Goal: Task Accomplishment & Management: Use online tool/utility

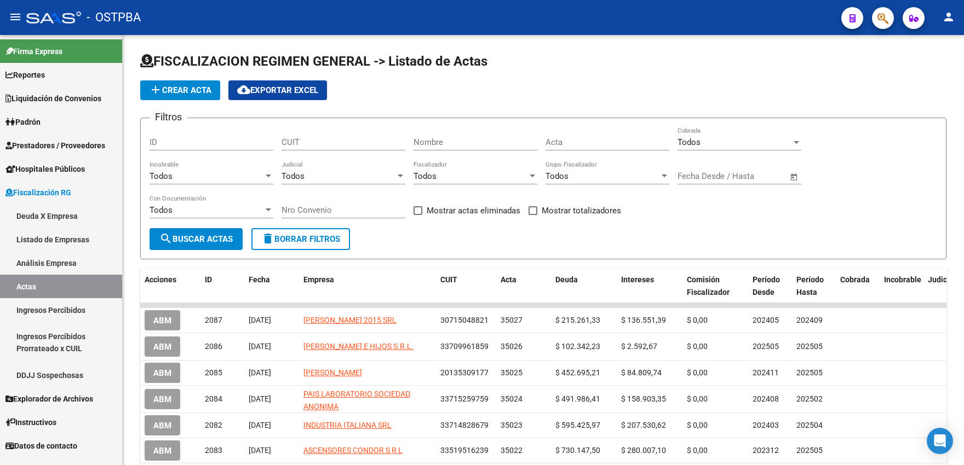
click at [49, 168] on span "Hospitales Públicos" at bounding box center [44, 169] width 79 height 12
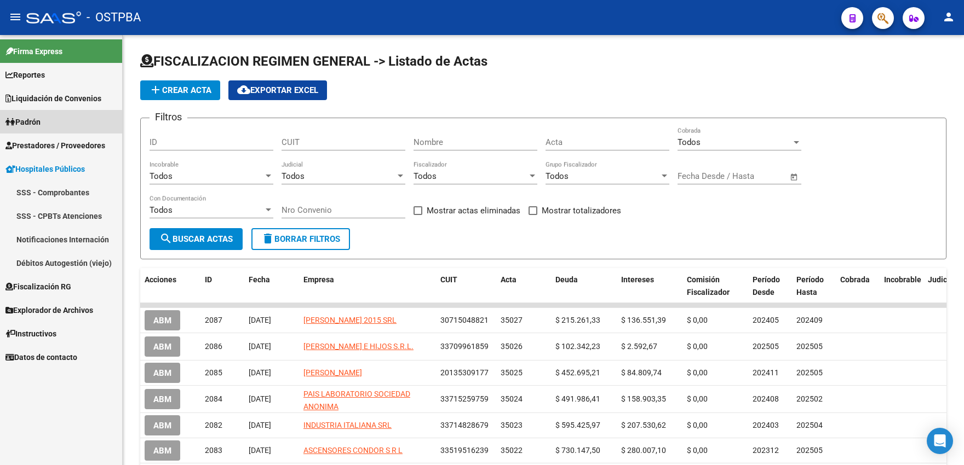
click at [51, 128] on link "Padrón" at bounding box center [61, 122] width 122 height 24
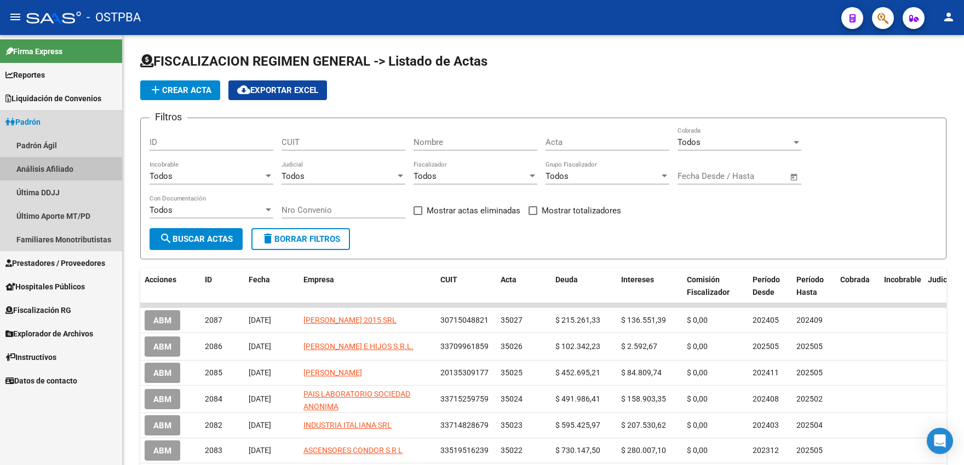
click at [50, 171] on link "Análisis Afiliado" at bounding box center [61, 169] width 122 height 24
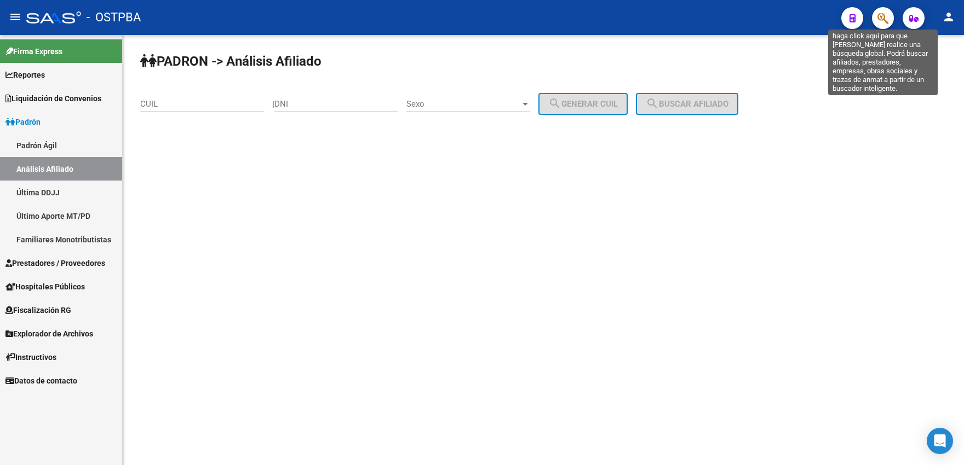
click at [791, 19] on icon "button" at bounding box center [882, 18] width 11 height 13
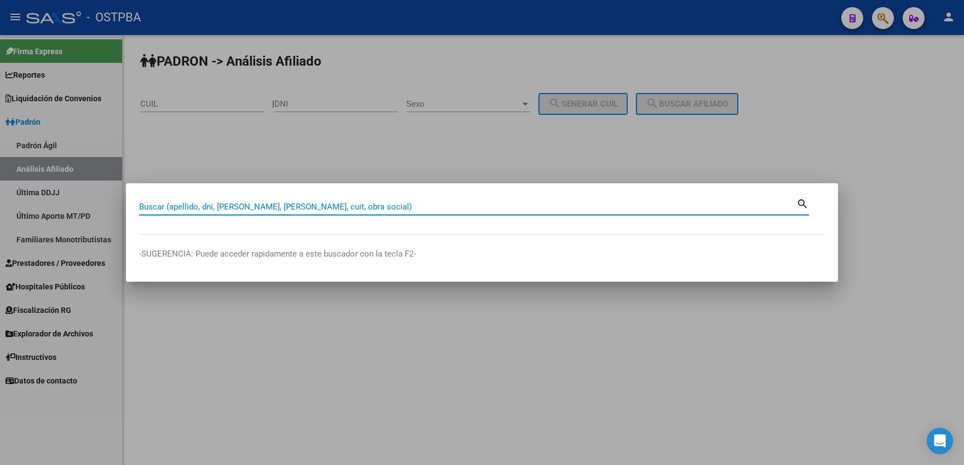
click at [192, 206] on input "Buscar (apellido, dni, [PERSON_NAME], [PERSON_NAME], cuit, obra social)" at bounding box center [467, 207] width 657 height 10
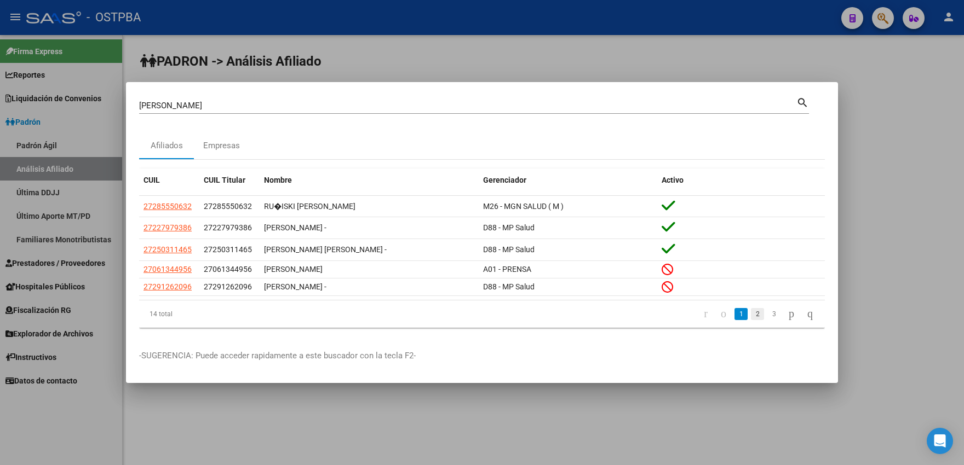
click at [751, 315] on link "2" at bounding box center [757, 314] width 13 height 12
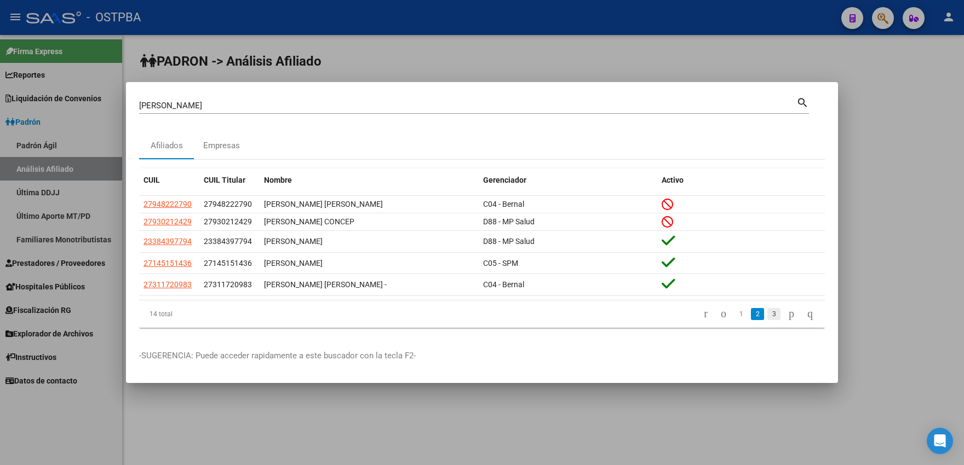
click at [767, 316] on link "3" at bounding box center [773, 314] width 13 height 12
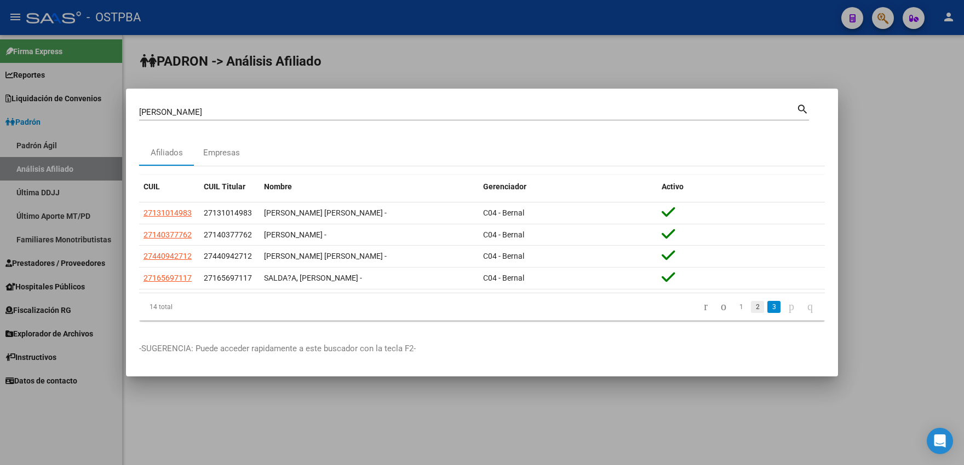
click at [751, 307] on link "2" at bounding box center [757, 307] width 13 height 12
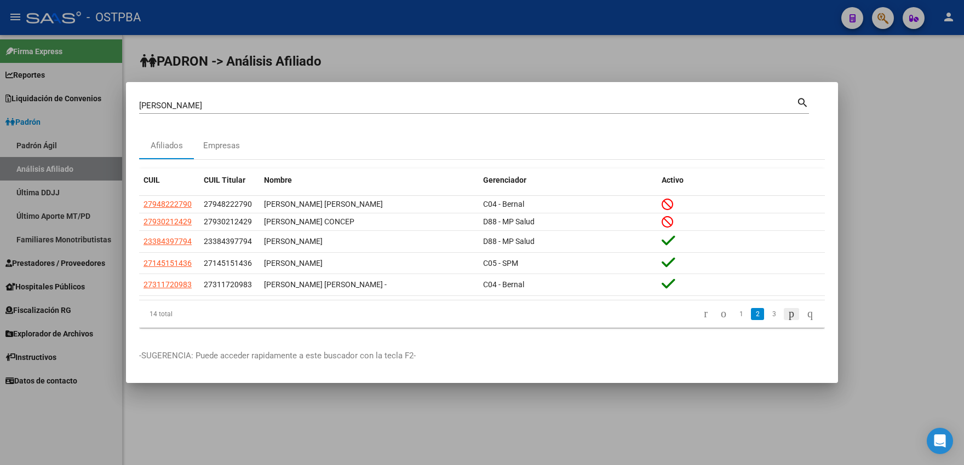
click at [787, 314] on icon "go to next page" at bounding box center [791, 313] width 9 height 13
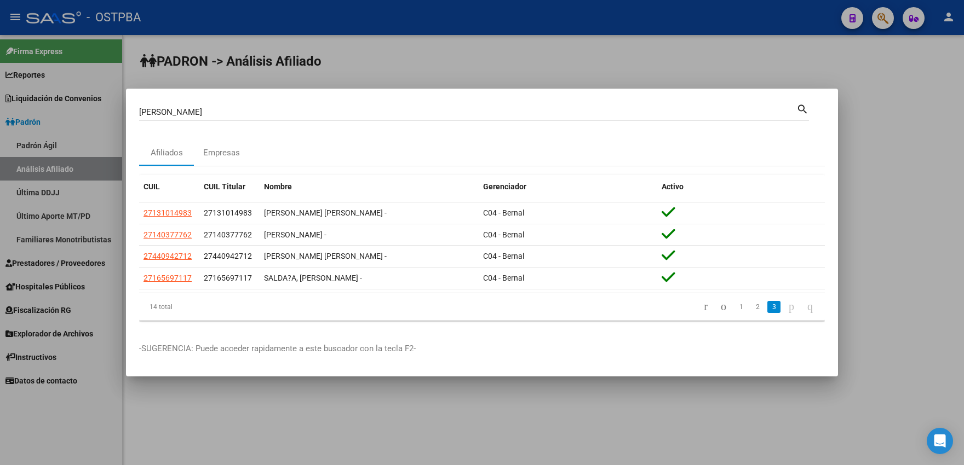
click at [787, 307] on icon "go to next page" at bounding box center [791, 306] width 9 height 13
click at [734, 308] on link "1" at bounding box center [740, 307] width 13 height 12
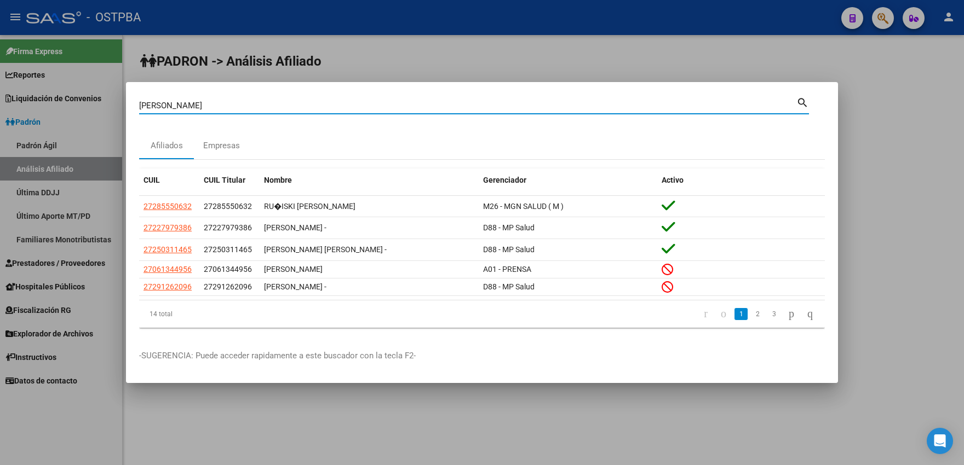
drag, startPoint x: 195, startPoint y: 110, endPoint x: 130, endPoint y: 110, distance: 65.2
click at [139, 110] on input "[PERSON_NAME]" at bounding box center [467, 106] width 657 height 10
type input "calvo"
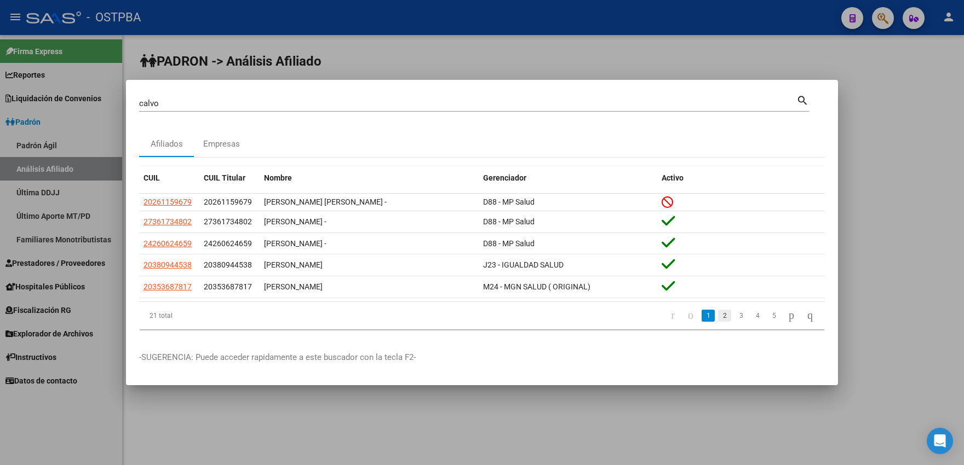
click at [718, 317] on link "2" at bounding box center [724, 316] width 13 height 12
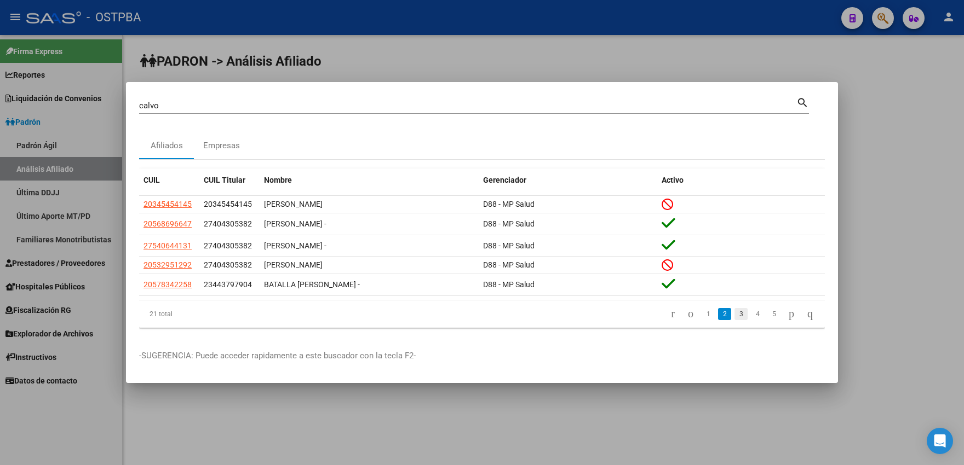
click at [734, 316] on link "3" at bounding box center [740, 314] width 13 height 12
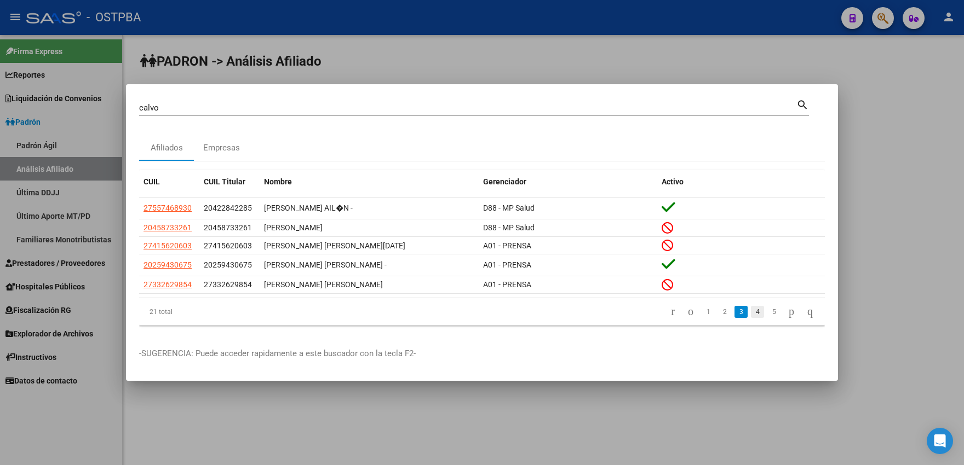
click at [751, 316] on link "4" at bounding box center [757, 312] width 13 height 12
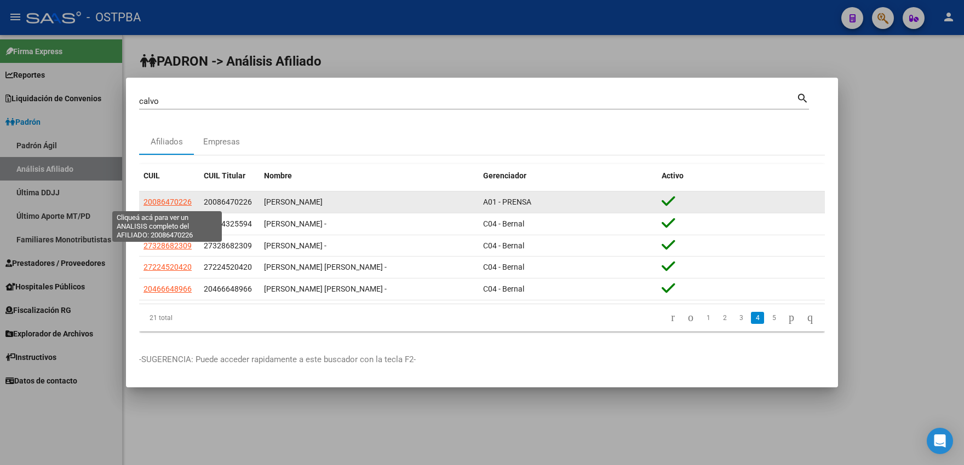
click at [156, 202] on span "20086470226" at bounding box center [167, 202] width 48 height 9
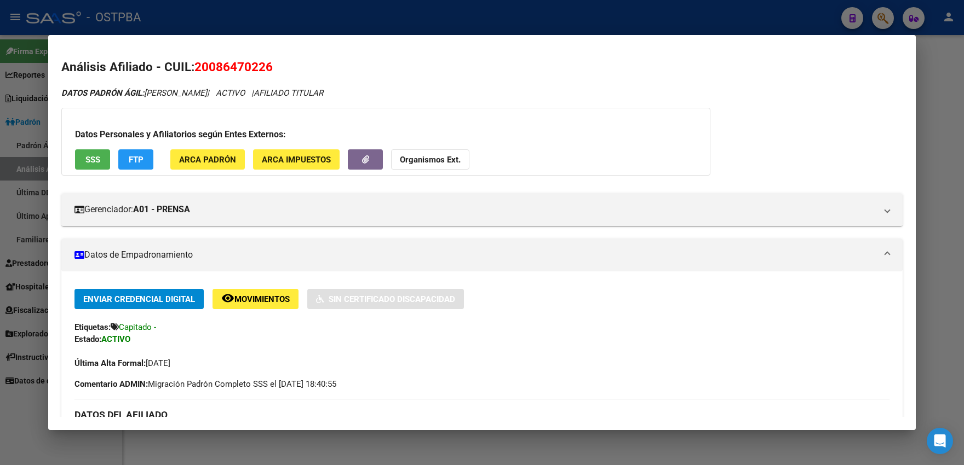
click at [100, 169] on button "SSS" at bounding box center [92, 159] width 35 height 20
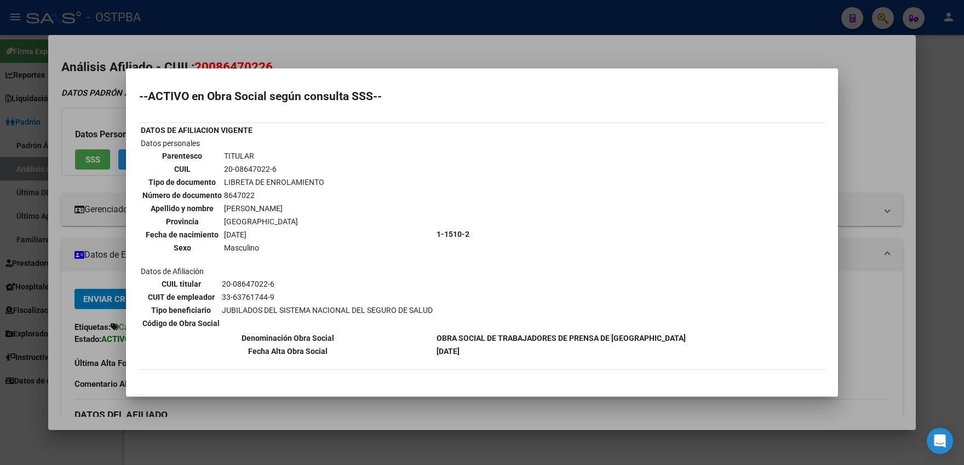
click at [57, 210] on div at bounding box center [482, 232] width 964 height 465
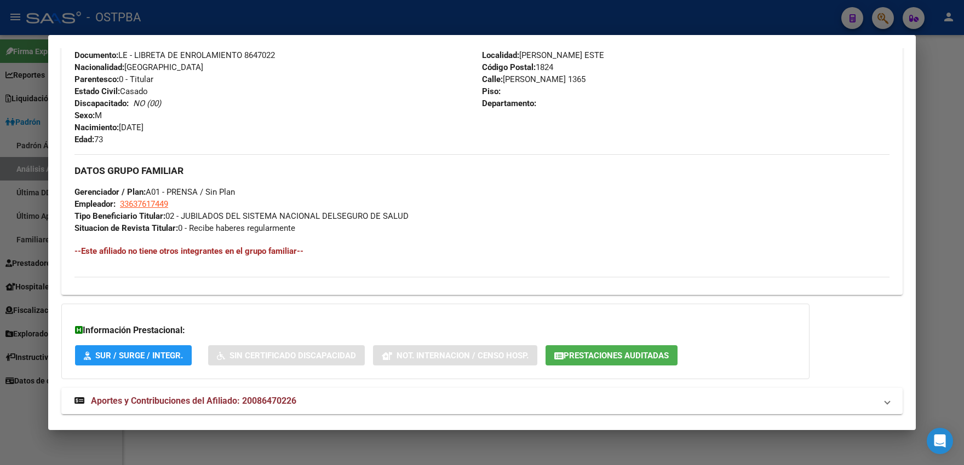
scroll to position [428, 0]
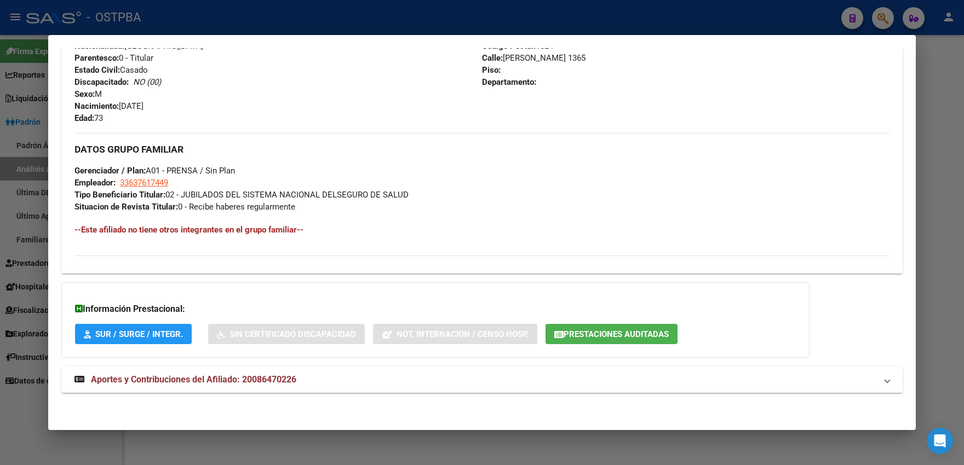
click at [196, 383] on span "Aportes y Contribuciones del Afiliado: 20086470226" at bounding box center [193, 380] width 205 height 10
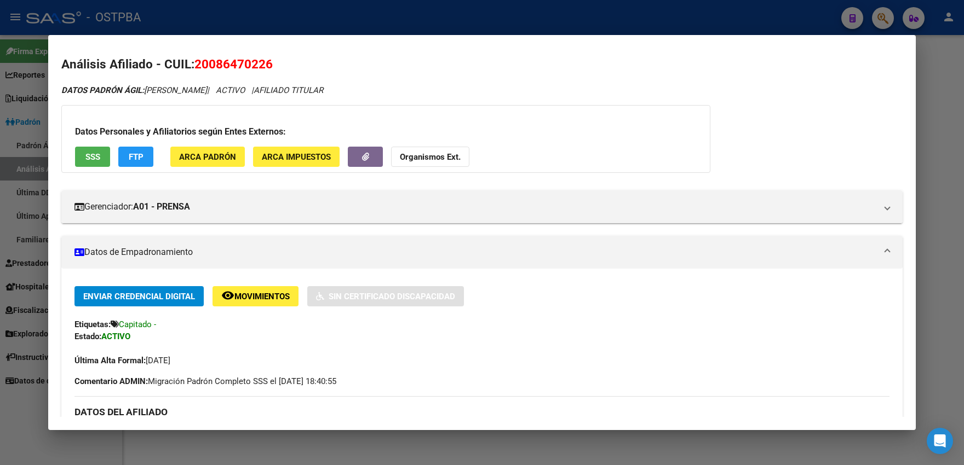
scroll to position [0, 0]
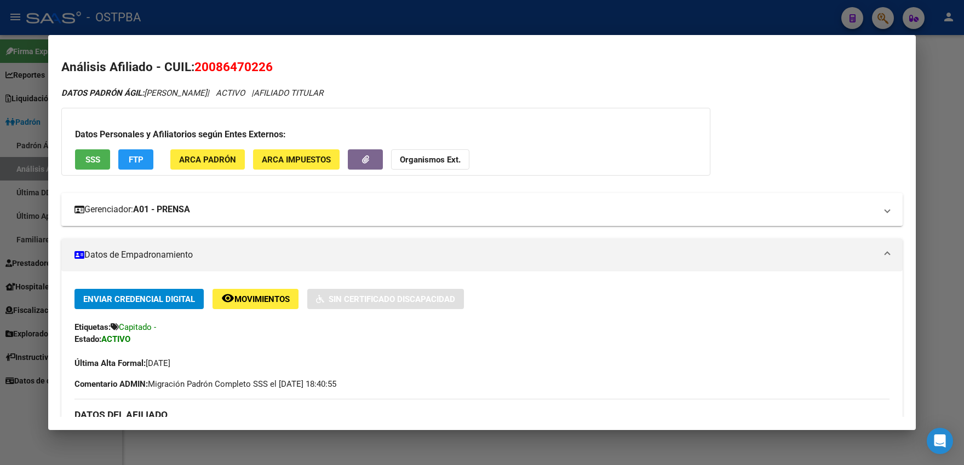
click at [190, 214] on strong "A01 - PRENSA" at bounding box center [161, 209] width 57 height 13
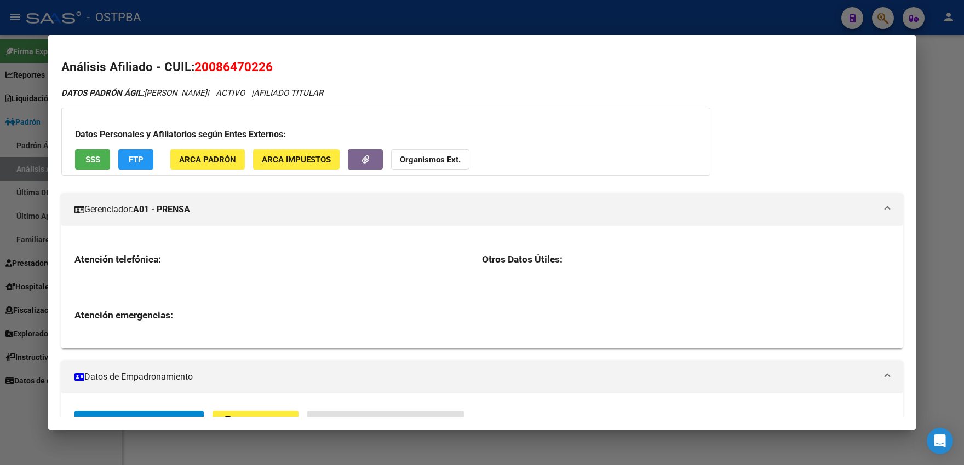
click at [281, 95] on span "AFILIADO TITULAR" at bounding box center [289, 93] width 70 height 10
click at [91, 160] on span "SSS" at bounding box center [92, 160] width 15 height 10
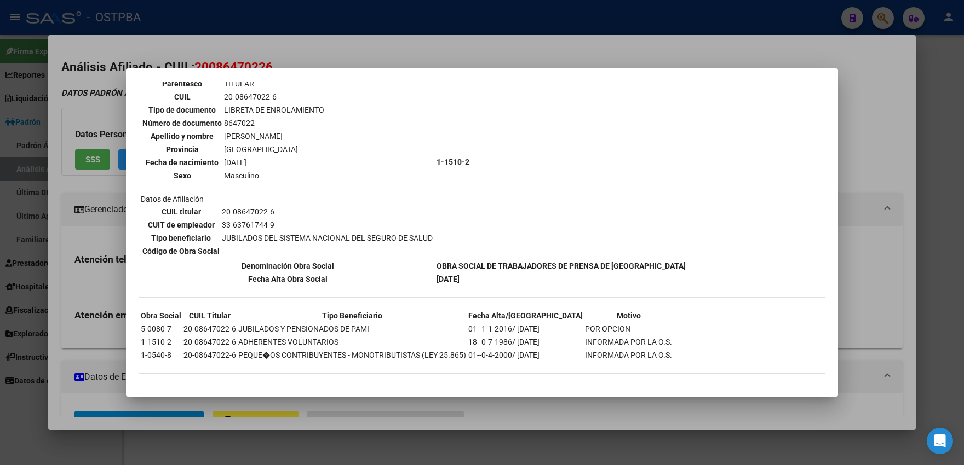
scroll to position [73, 0]
click at [370, 62] on div at bounding box center [482, 232] width 964 height 465
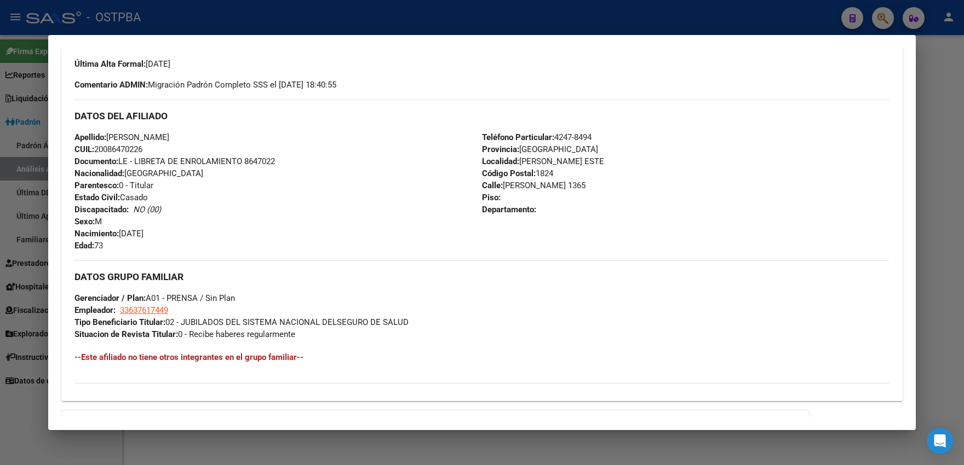
scroll to position [663, 0]
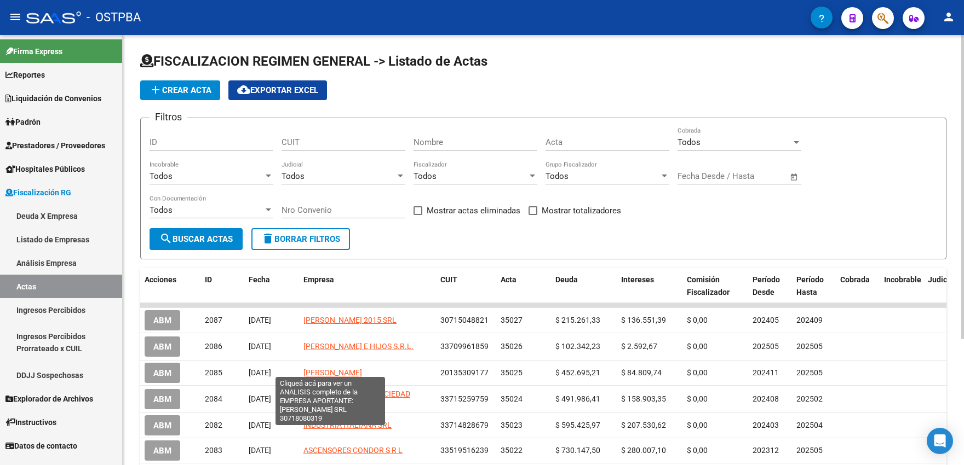
scroll to position [179, 0]
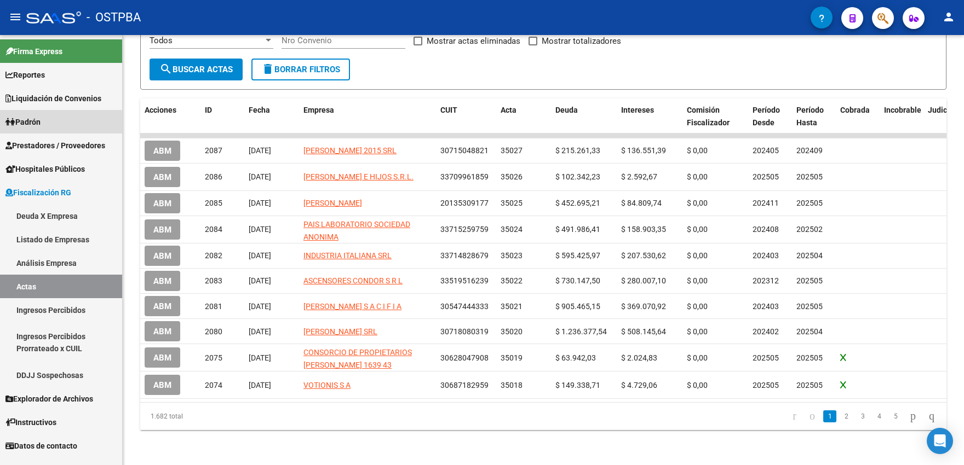
click at [45, 124] on link "Padrón" at bounding box center [61, 122] width 122 height 24
click at [38, 123] on span "Padrón" at bounding box center [22, 122] width 35 height 12
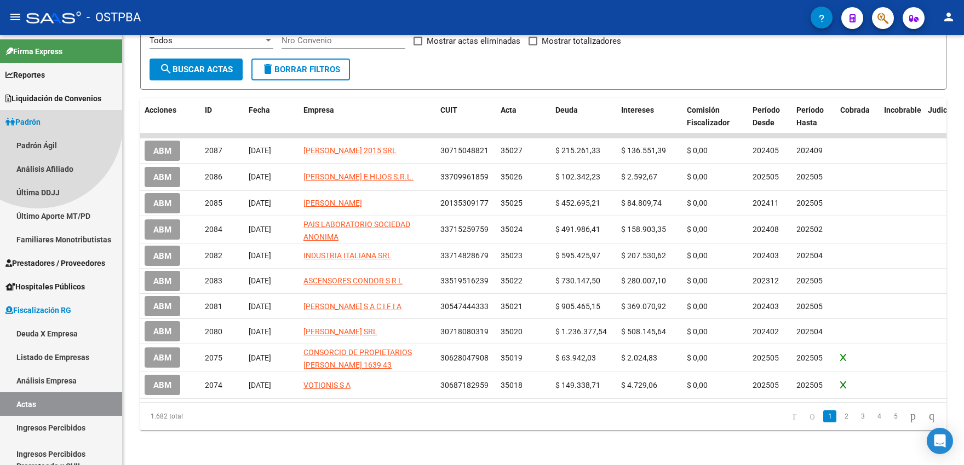
click at [38, 123] on span "Padrón" at bounding box center [22, 122] width 35 height 12
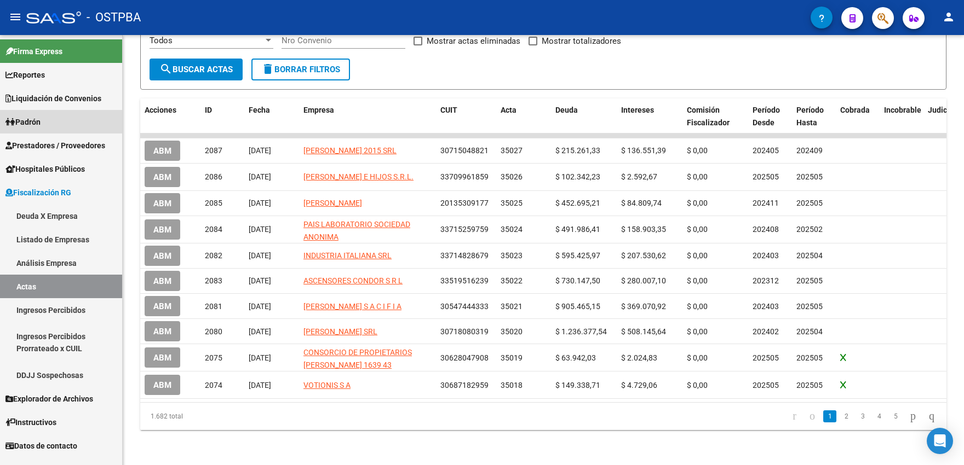
click at [39, 113] on link "Padrón" at bounding box center [61, 122] width 122 height 24
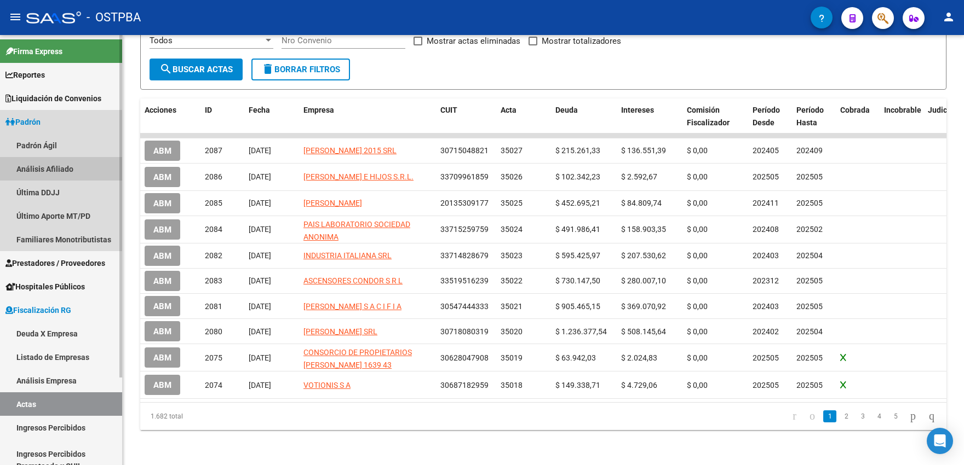
click at [42, 169] on link "Análisis Afiliado" at bounding box center [61, 169] width 122 height 24
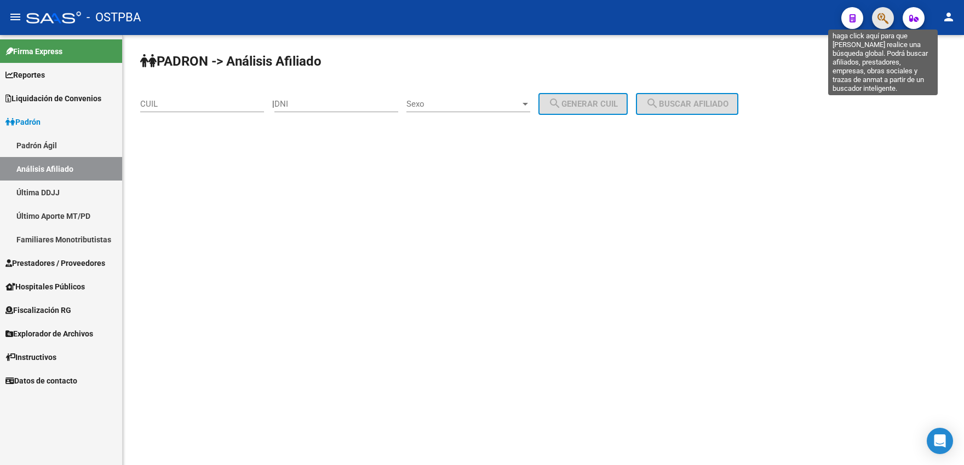
click at [791, 20] on icon "button" at bounding box center [882, 18] width 11 height 13
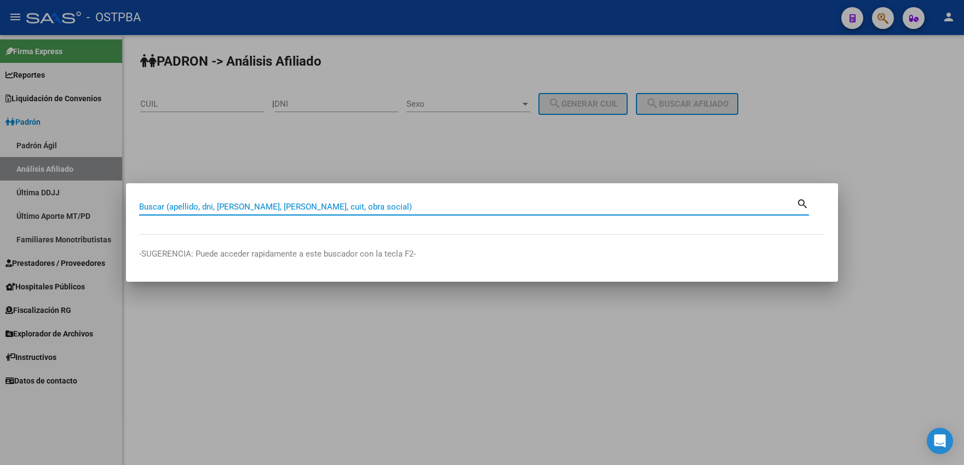
click at [249, 207] on input "Buscar (apellido, dni, [PERSON_NAME], [PERSON_NAME], cuit, obra social)" at bounding box center [467, 207] width 657 height 10
type input "[PERSON_NAME]"
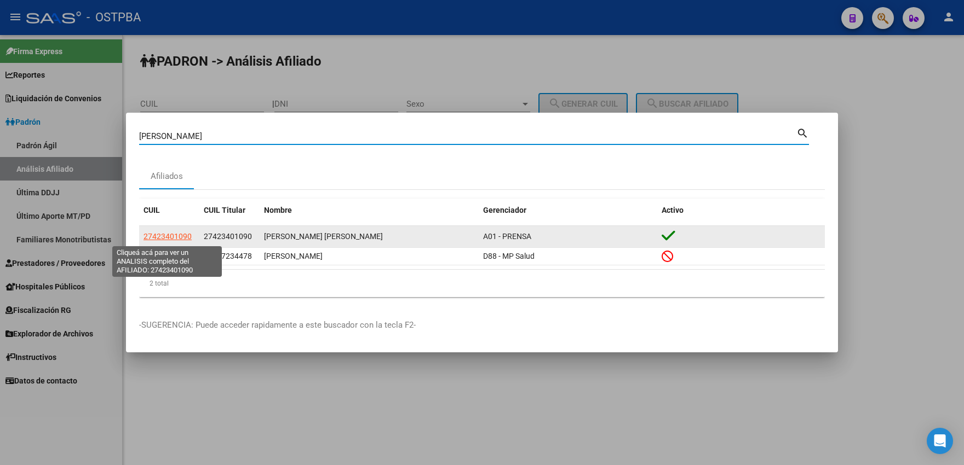
click at [170, 235] on span "27423401090" at bounding box center [167, 236] width 48 height 9
type textarea "27423401090"
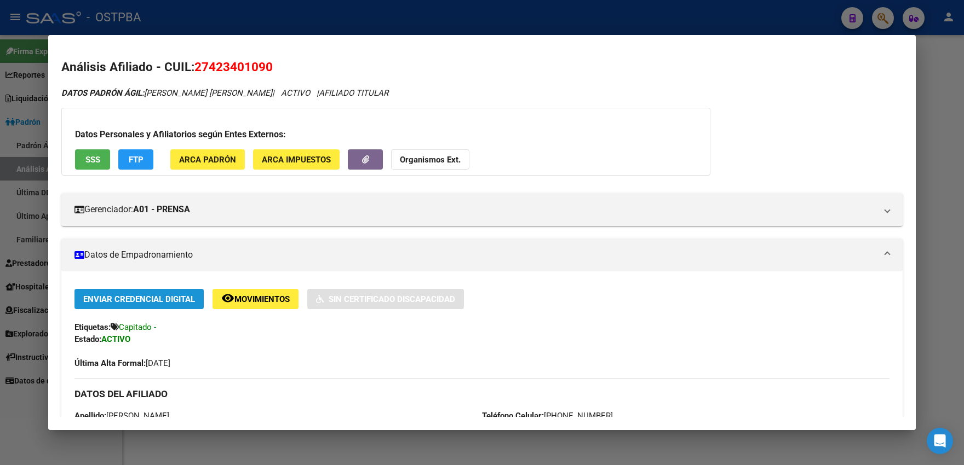
click at [162, 304] on span "Enviar Credencial Digital" at bounding box center [139, 300] width 112 height 10
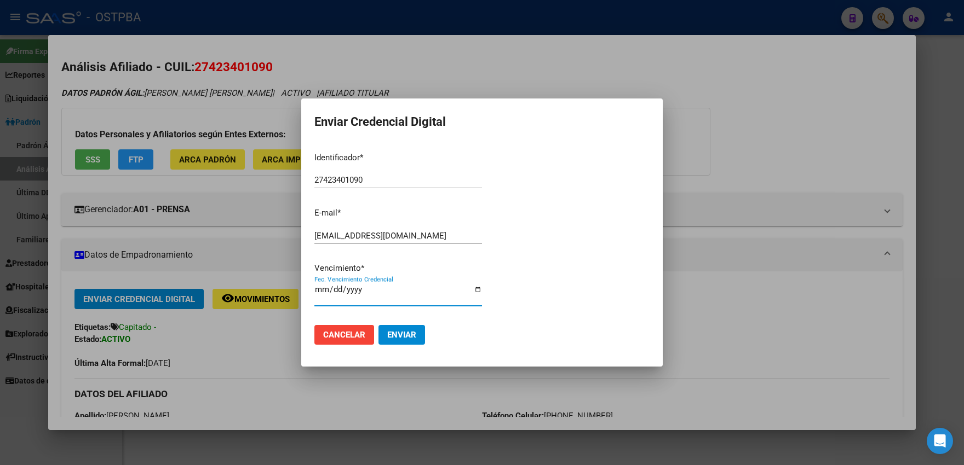
click at [322, 298] on input "Fec. Vencimiento Credencial" at bounding box center [398, 294] width 168 height 18
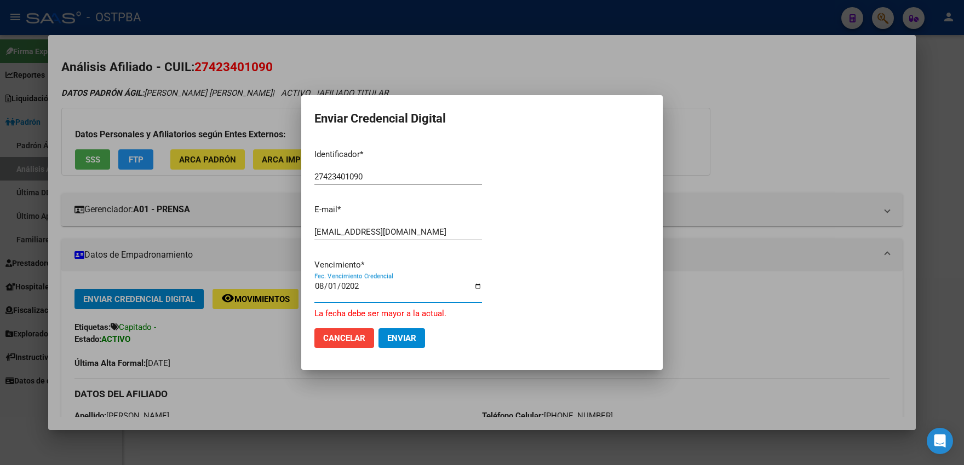
type input "[DATE]"
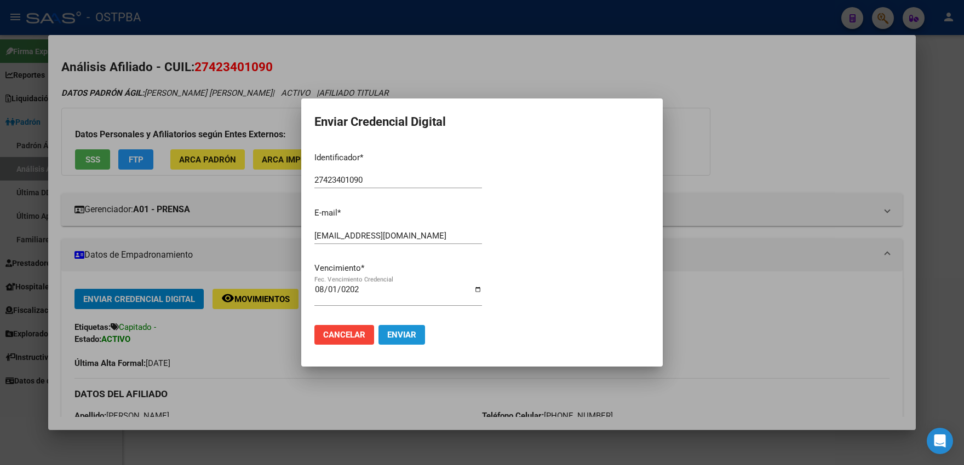
click at [401, 333] on span "Enviar" at bounding box center [401, 335] width 29 height 10
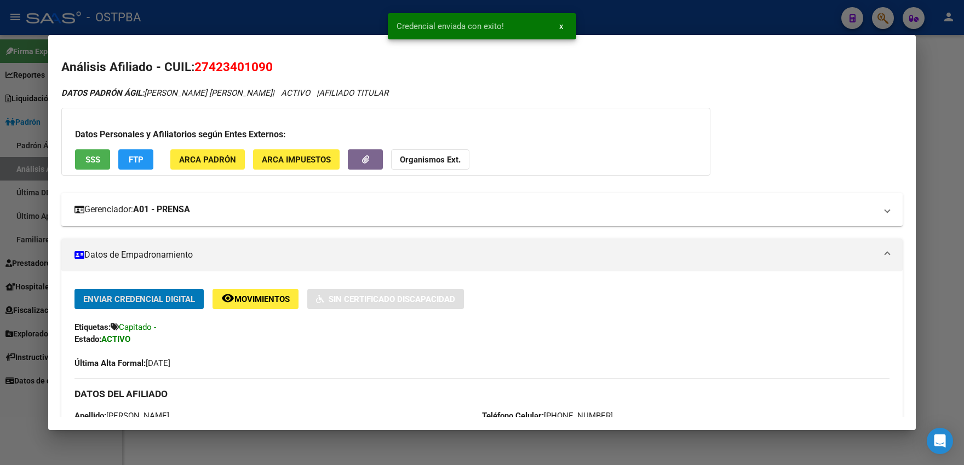
click at [405, 221] on mat-expansion-panel-header "Gerenciador: A01 - PRENSA" at bounding box center [481, 209] width 841 height 33
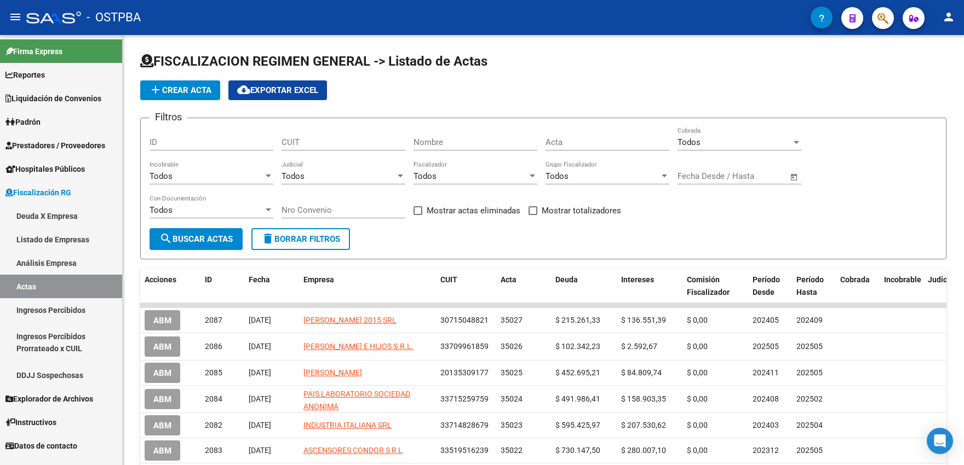
click at [41, 119] on span "Padrón" at bounding box center [22, 122] width 35 height 12
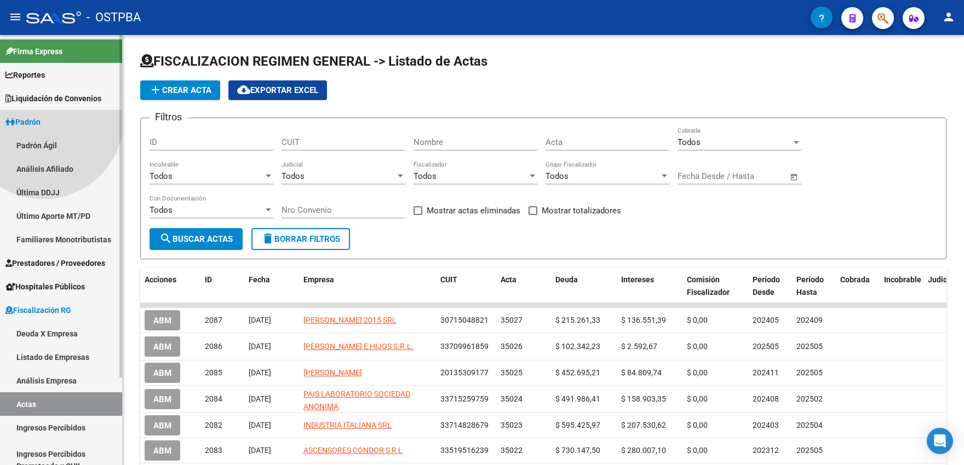
click at [41, 119] on span "Padrón" at bounding box center [22, 122] width 35 height 12
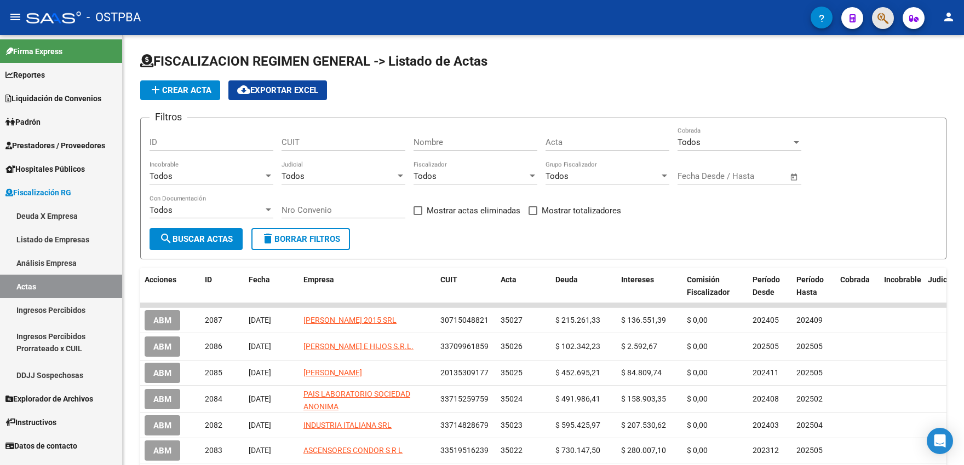
click at [791, 18] on button "button" at bounding box center [883, 18] width 22 height 22
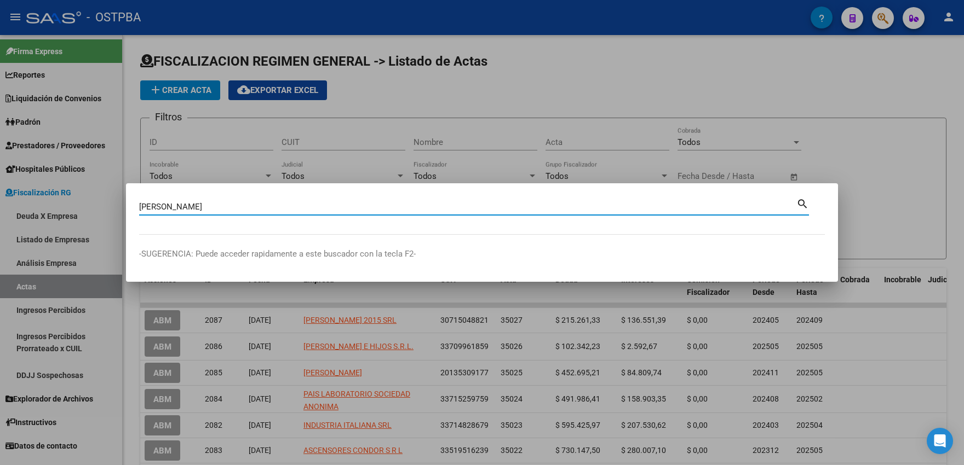
type input "[PERSON_NAME]"
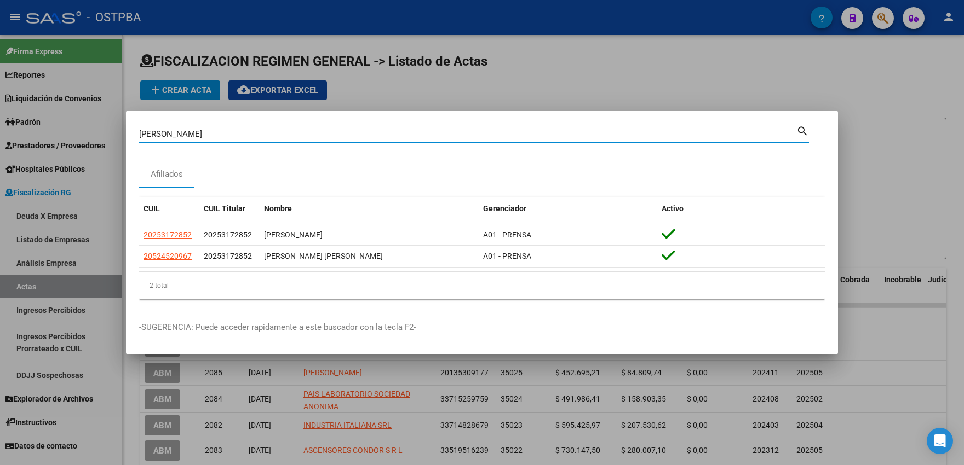
click at [176, 139] on input "[PERSON_NAME]" at bounding box center [467, 134] width 657 height 10
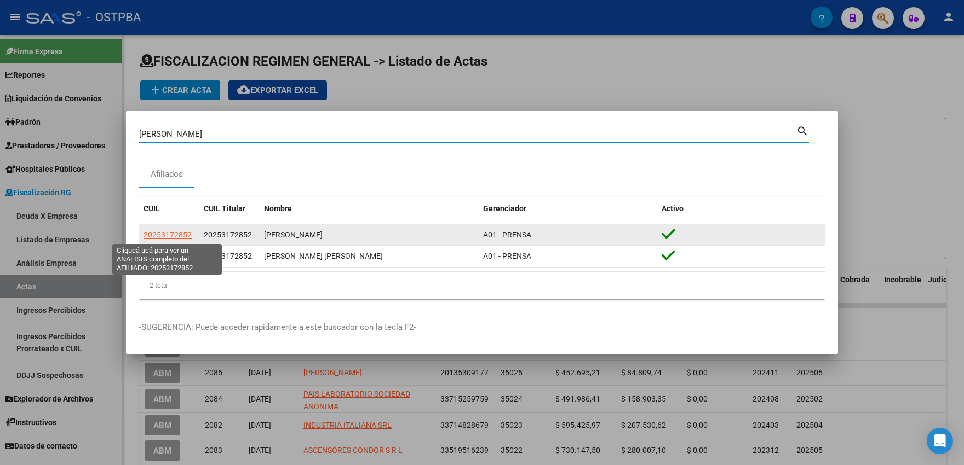
click at [172, 236] on span "20253172852" at bounding box center [167, 235] width 48 height 9
type textarea "20253172852"
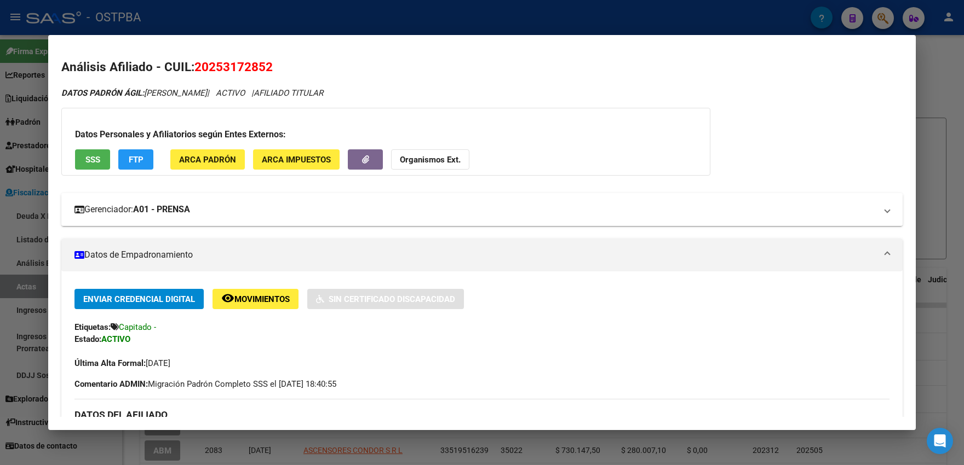
click at [316, 209] on mat-panel-title "Gerenciador: A01 - PRENSA" at bounding box center [475, 209] width 802 height 13
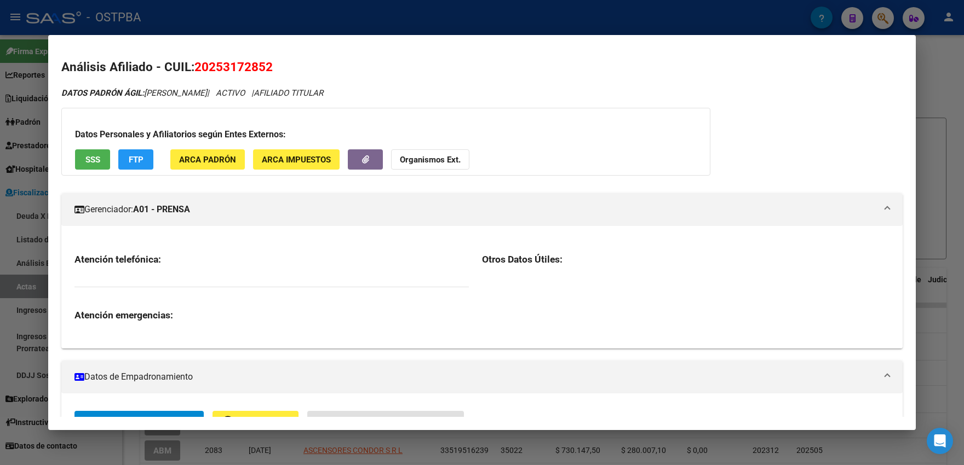
click at [414, 119] on div "Datos Personales y Afiliatorios según Entes Externos: SSS FTP ARCA Padrón ARCA …" at bounding box center [385, 142] width 649 height 68
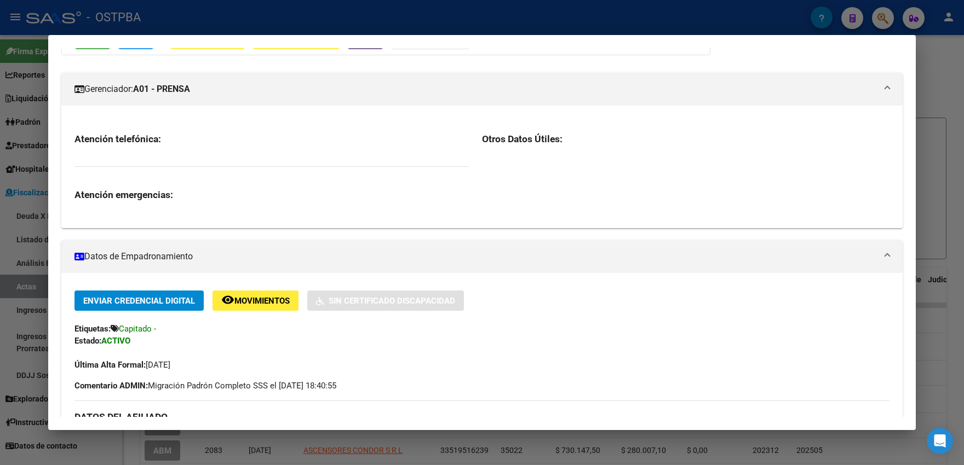
click at [141, 302] on span "Enviar Credencial Digital" at bounding box center [139, 301] width 112 height 10
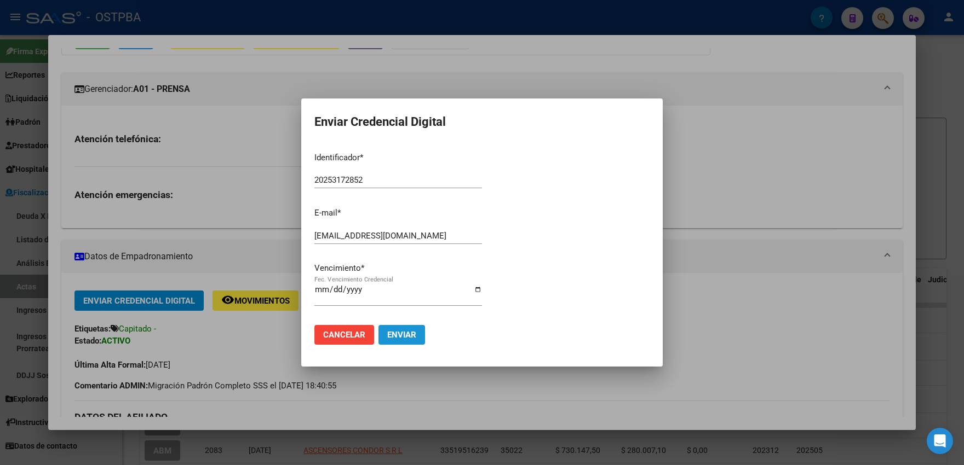
click at [397, 330] on span "Enviar" at bounding box center [401, 335] width 29 height 10
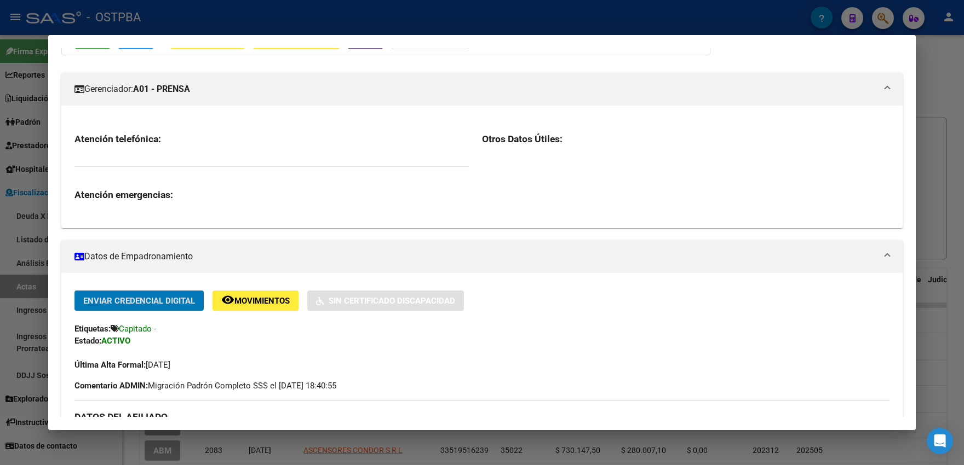
scroll to position [0, 0]
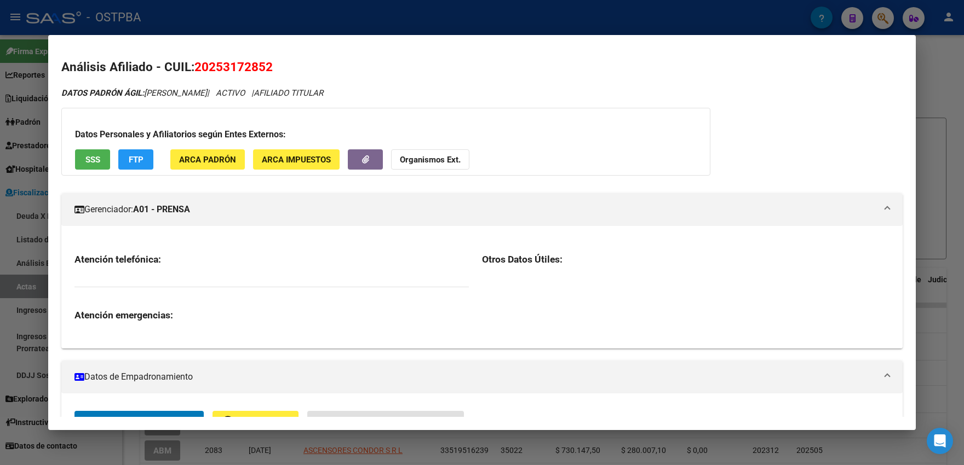
click at [470, 21] on div at bounding box center [482, 232] width 964 height 465
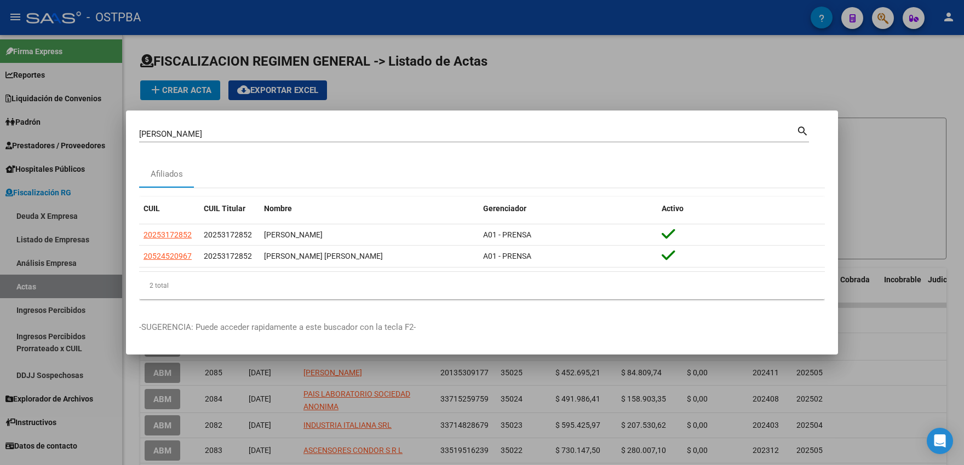
click at [791, 22] on div at bounding box center [482, 232] width 964 height 465
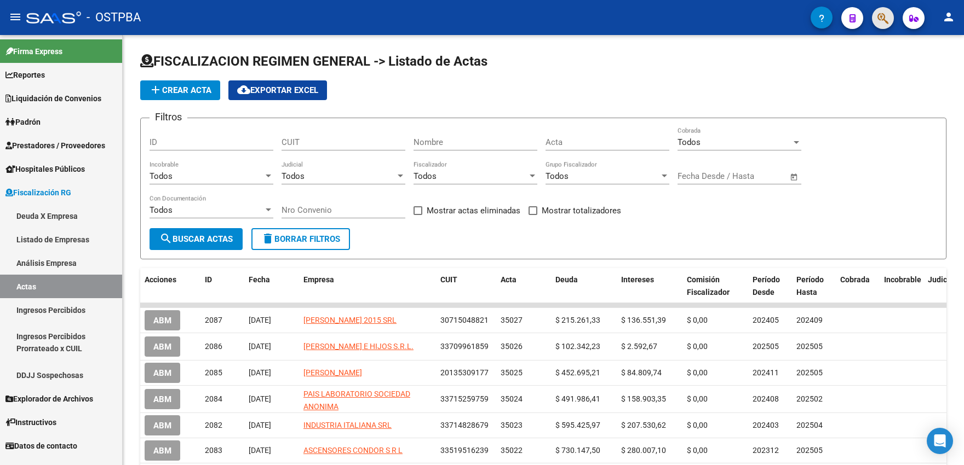
click at [791, 21] on button "button" at bounding box center [883, 18] width 22 height 22
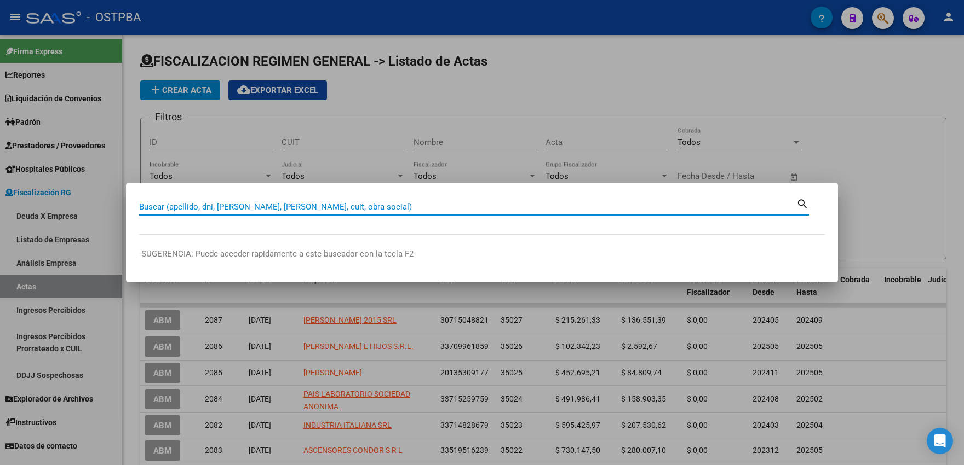
click at [221, 206] on input "Buscar (apellido, dni, [PERSON_NAME], [PERSON_NAME], cuit, obra social)" at bounding box center [467, 207] width 657 height 10
type input "calvo"
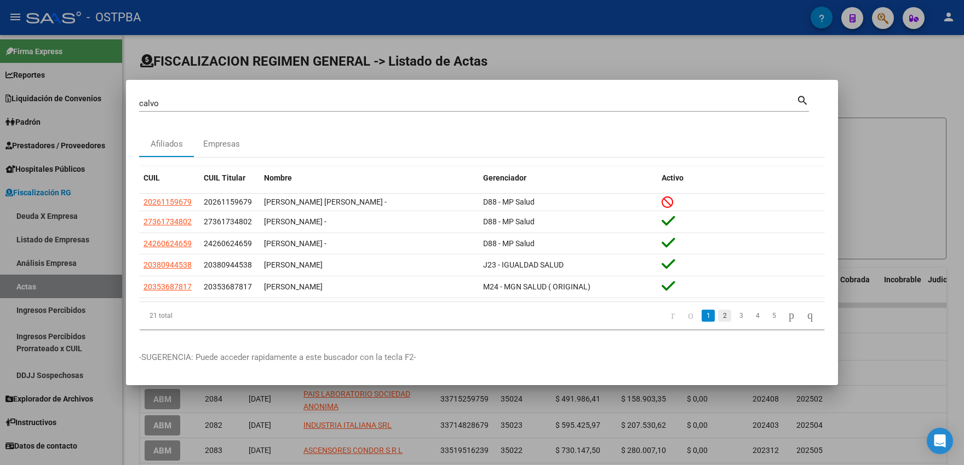
click at [718, 318] on link "2" at bounding box center [724, 316] width 13 height 12
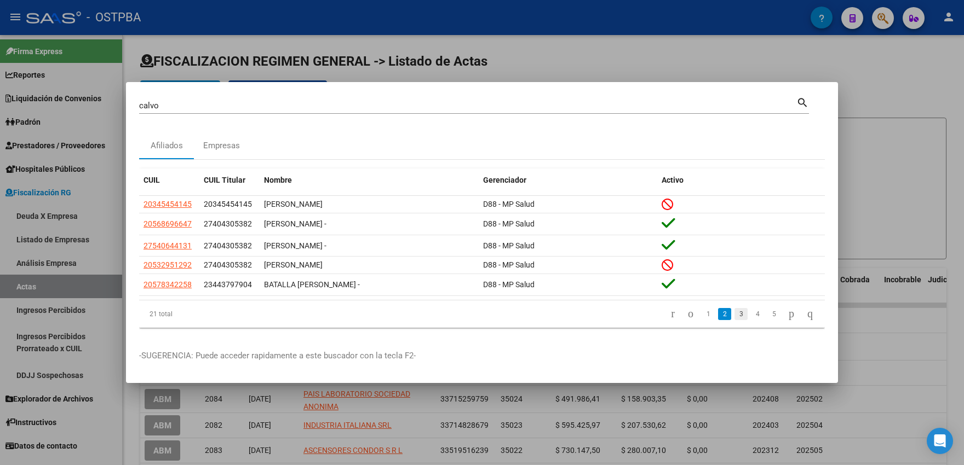
click at [734, 315] on link "3" at bounding box center [740, 314] width 13 height 12
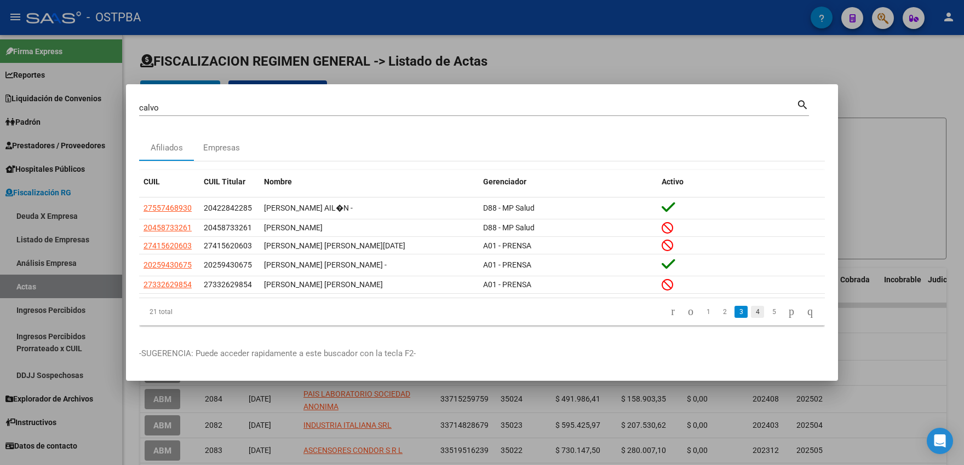
click at [751, 313] on link "4" at bounding box center [757, 312] width 13 height 12
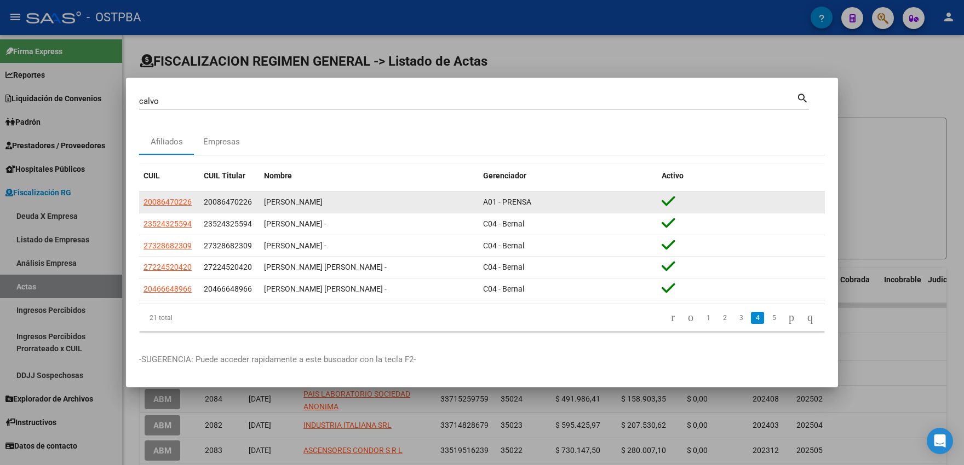
click at [320, 201] on div "[PERSON_NAME]" at bounding box center [369, 202] width 210 height 13
click at [175, 208] on app-link-go-to "20086470226" at bounding box center [167, 202] width 48 height 13
click at [172, 202] on span "20086470226" at bounding box center [167, 202] width 48 height 9
type textarea "20086470226"
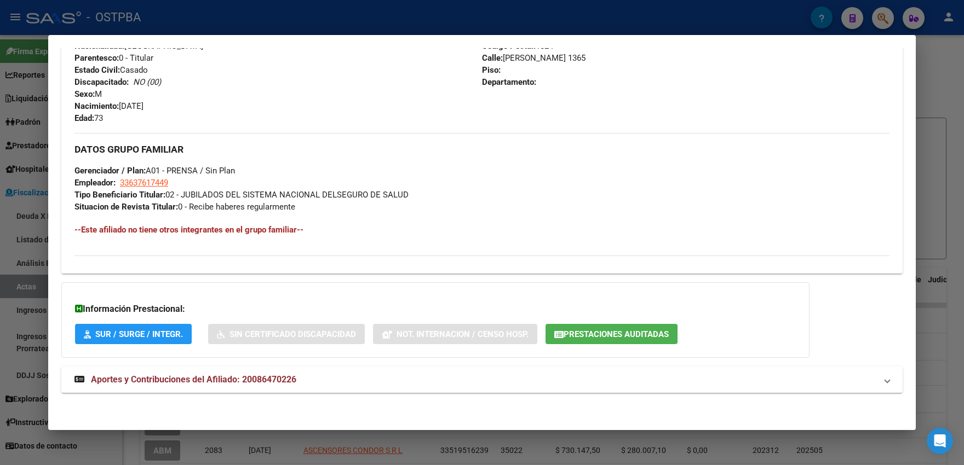
scroll to position [67, 0]
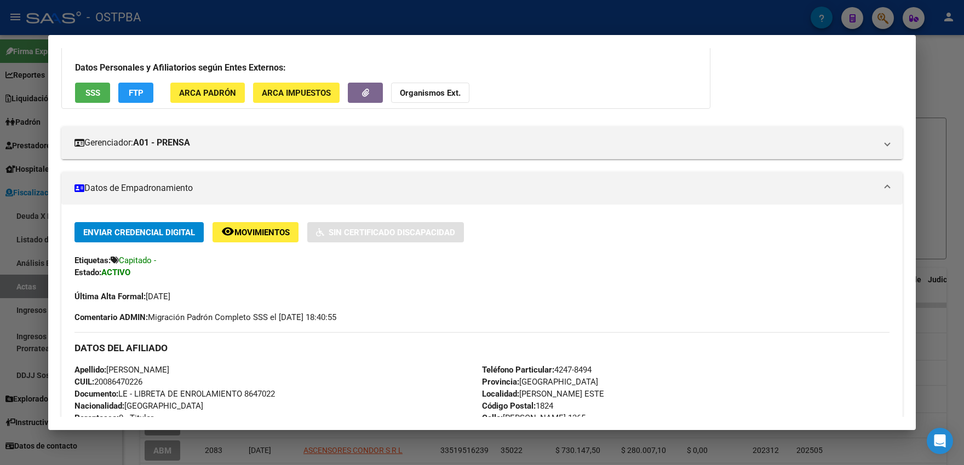
click at [171, 233] on span "Enviar Credencial Digital" at bounding box center [139, 233] width 112 height 10
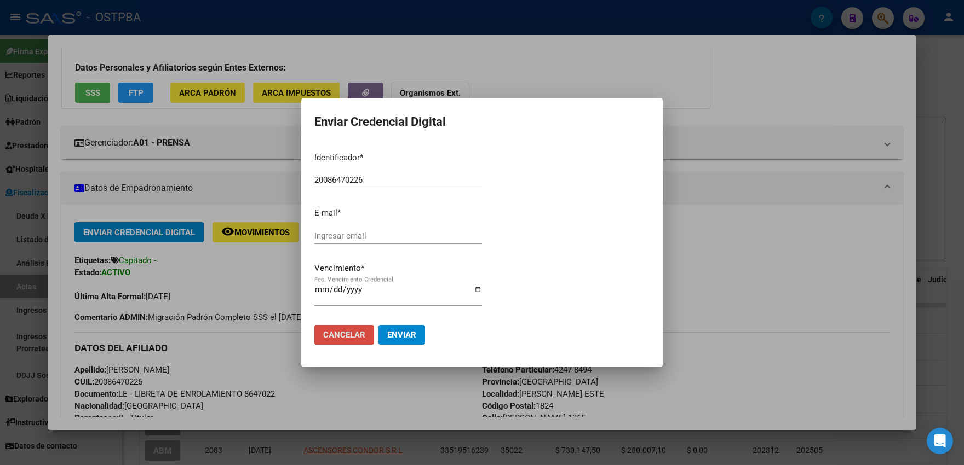
click at [346, 330] on span "Cancelar" at bounding box center [344, 335] width 42 height 10
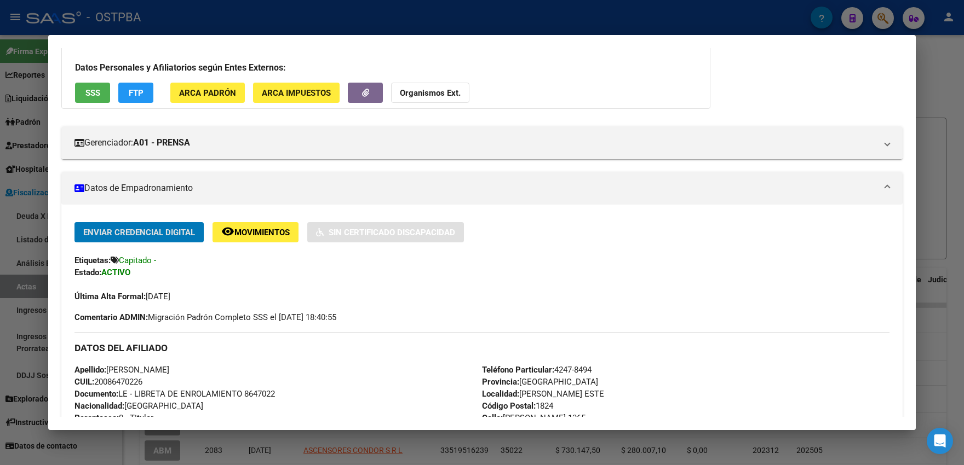
scroll to position [0, 0]
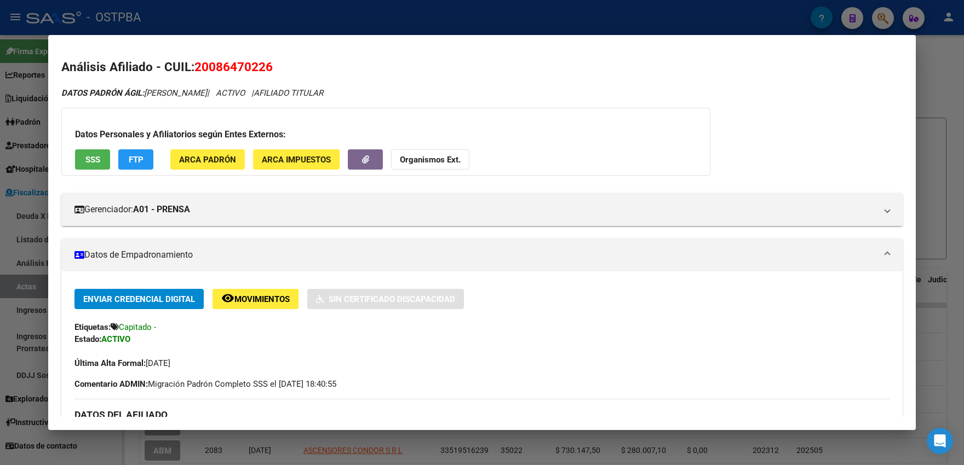
click at [14, 114] on div at bounding box center [482, 232] width 964 height 465
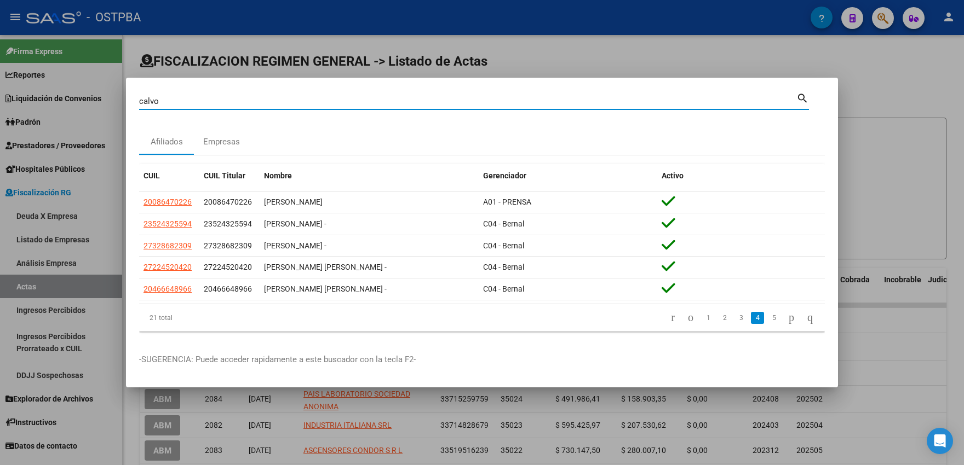
click at [166, 100] on input "calvo" at bounding box center [467, 101] width 657 height 10
drag, startPoint x: 169, startPoint y: 105, endPoint x: 125, endPoint y: 111, distance: 44.8
click at [139, 106] on input "calvo" at bounding box center [467, 101] width 657 height 10
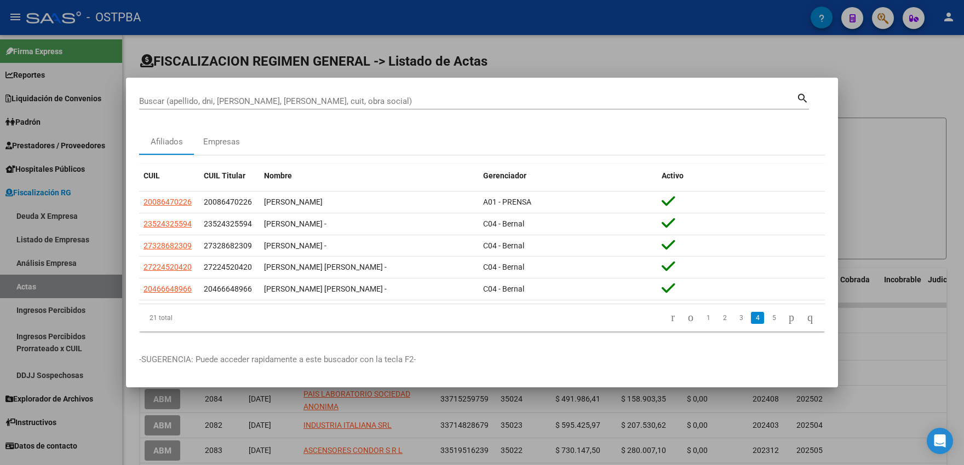
click at [107, 150] on div at bounding box center [482, 232] width 964 height 465
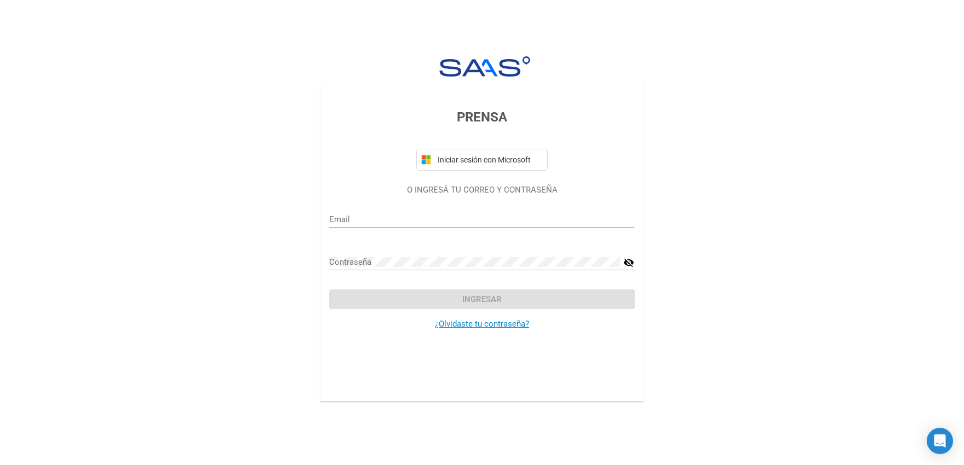
type input "[EMAIL_ADDRESS][DOMAIN_NAME]"
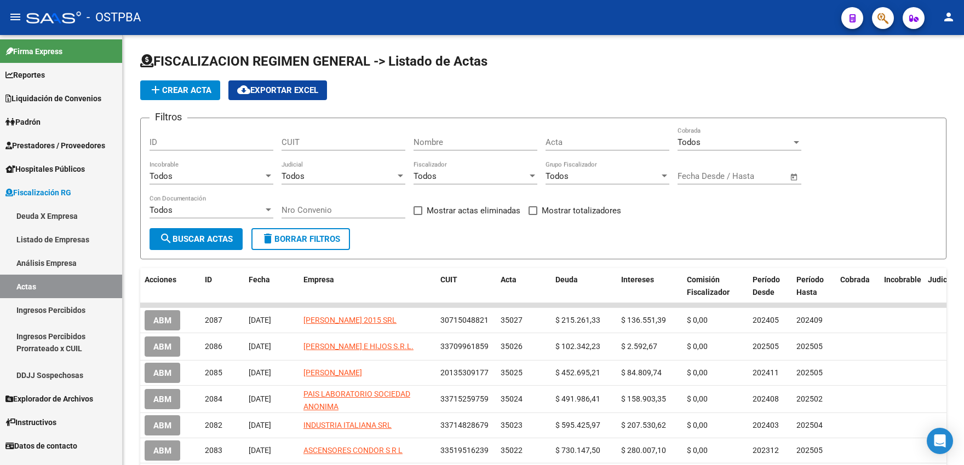
click at [45, 130] on link "Padrón" at bounding box center [61, 122] width 122 height 24
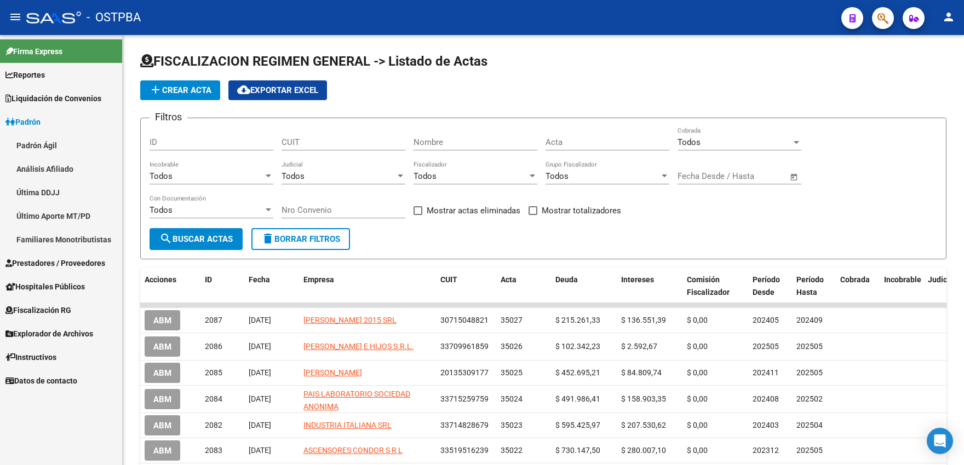
click at [41, 168] on link "Análisis Afiliado" at bounding box center [61, 169] width 122 height 24
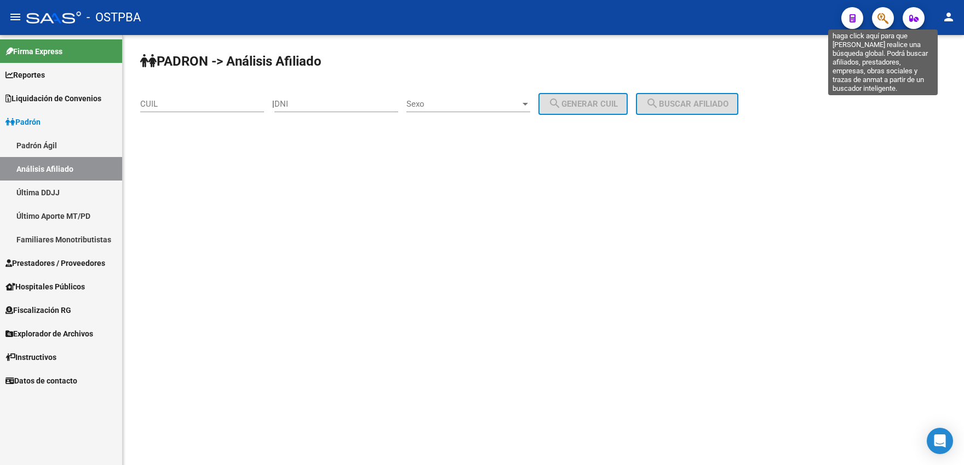
click at [791, 25] on icon "button" at bounding box center [882, 18] width 11 height 13
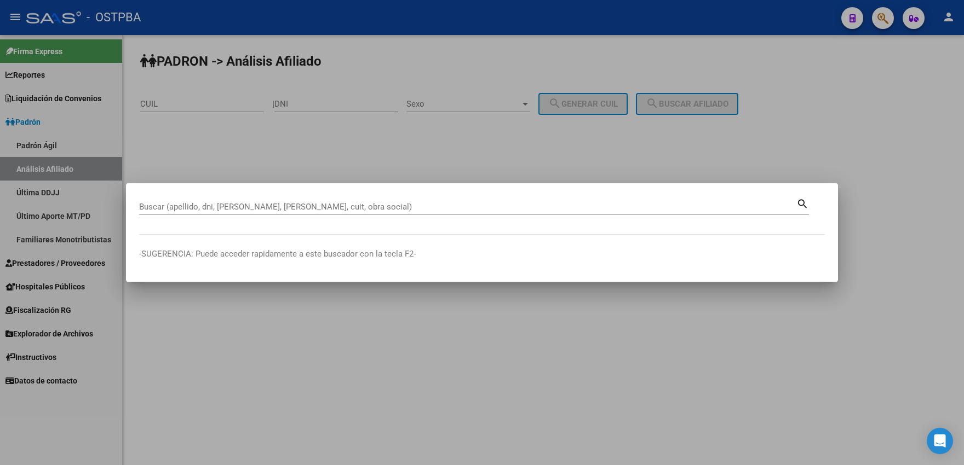
click at [171, 215] on div "Buscar (apellido, dni, [PERSON_NAME], nro traspaso, cuit, obra social) search" at bounding box center [474, 211] width 670 height 29
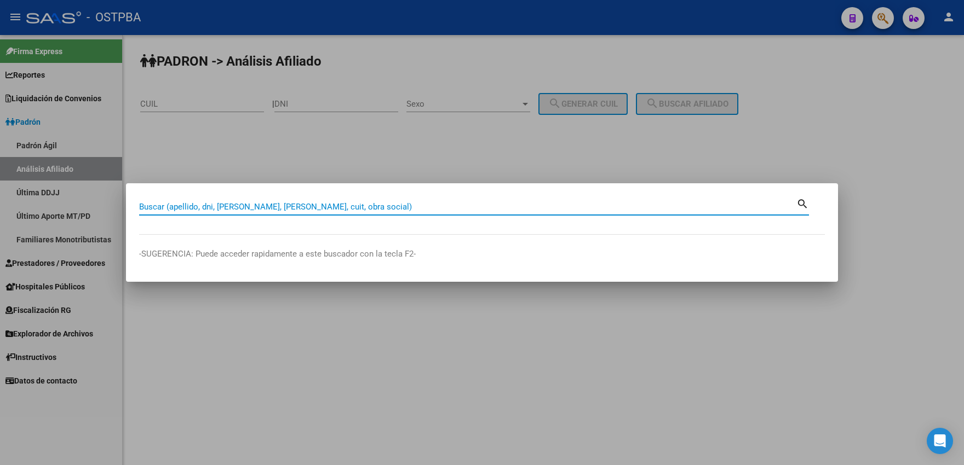
click at [174, 204] on input "Buscar (apellido, dni, [PERSON_NAME], [PERSON_NAME], cuit, obra social)" at bounding box center [467, 207] width 657 height 10
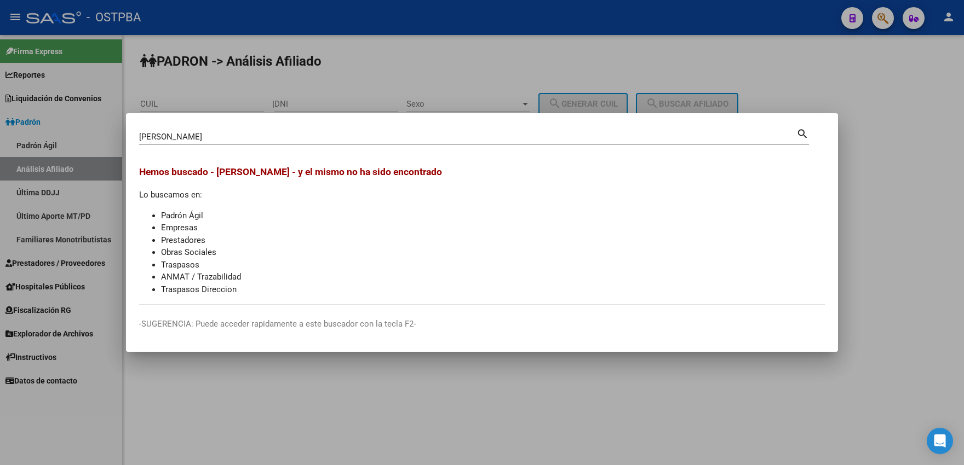
drag, startPoint x: 203, startPoint y: 145, endPoint x: 182, endPoint y: 139, distance: 21.7
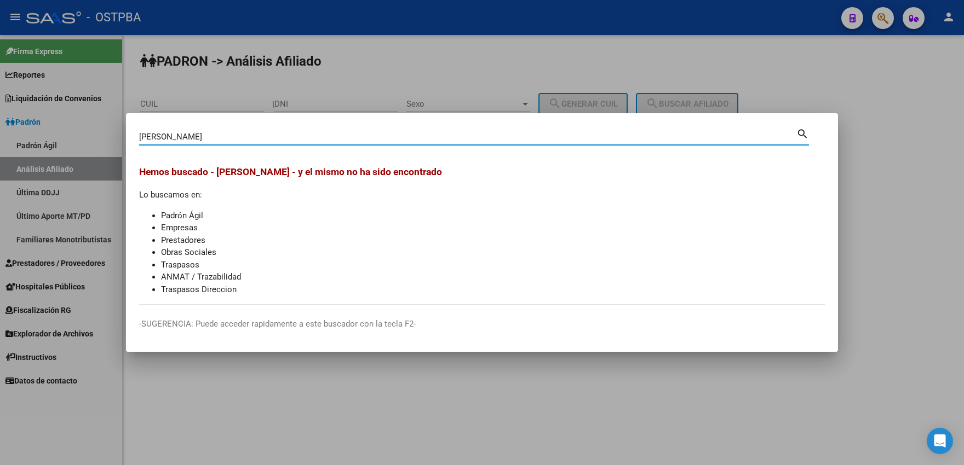
drag, startPoint x: 182, startPoint y: 136, endPoint x: 214, endPoint y: 136, distance: 31.8
click at [213, 136] on input "[PERSON_NAME]" at bounding box center [467, 137] width 657 height 10
type input "[PERSON_NAME]"
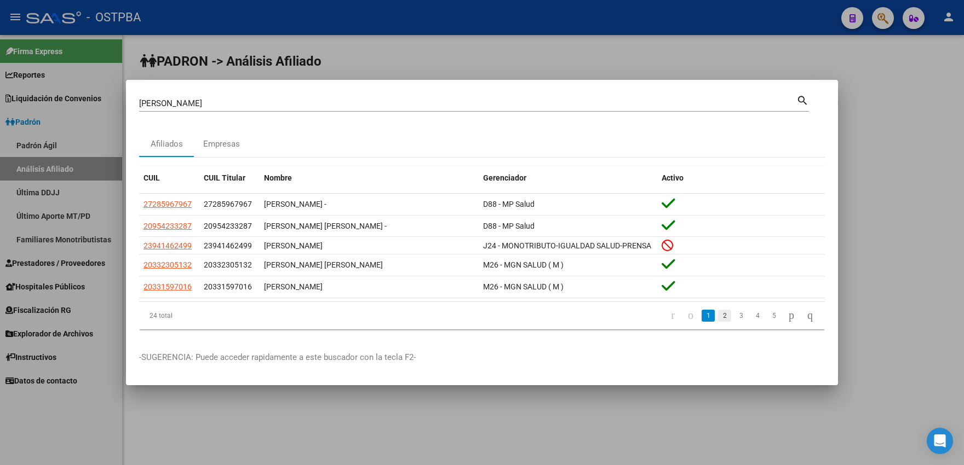
click at [718, 320] on link "2" at bounding box center [724, 316] width 13 height 12
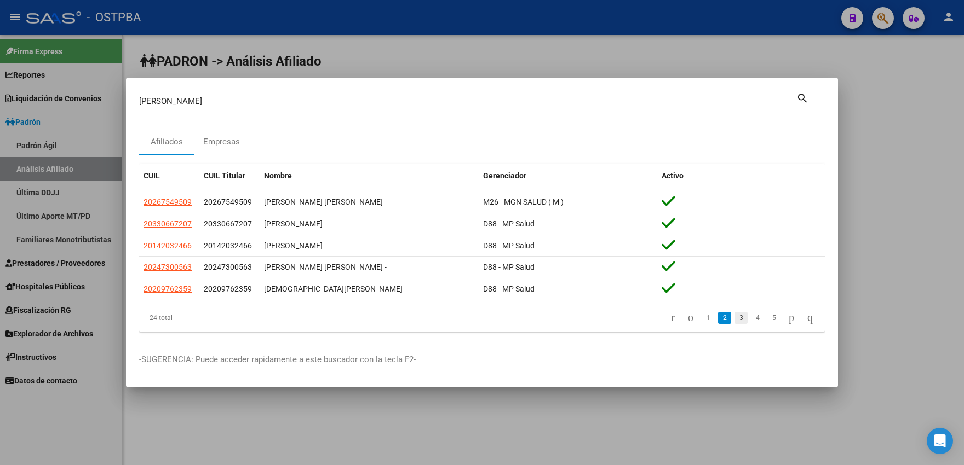
click at [734, 317] on link "3" at bounding box center [740, 318] width 13 height 12
click at [281, 178] on span "Nombre" at bounding box center [278, 175] width 28 height 9
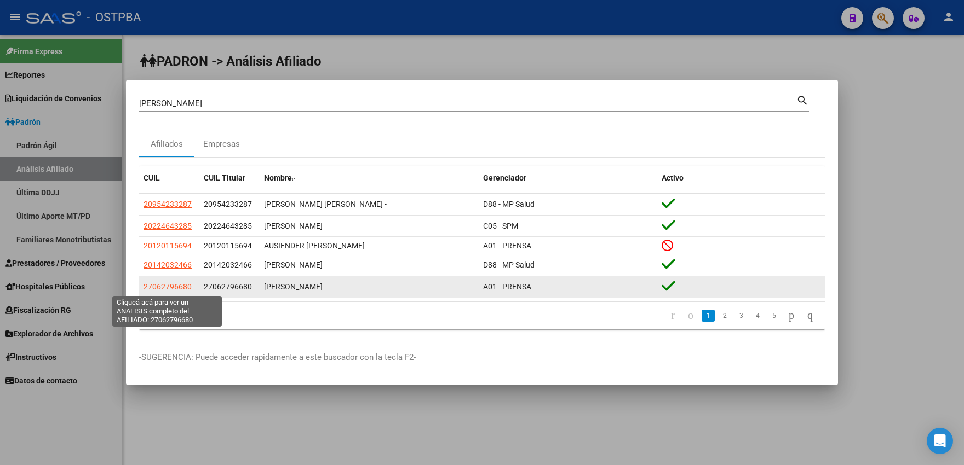
click at [159, 289] on span "27062796680" at bounding box center [167, 287] width 48 height 9
type textarea "27062796680"
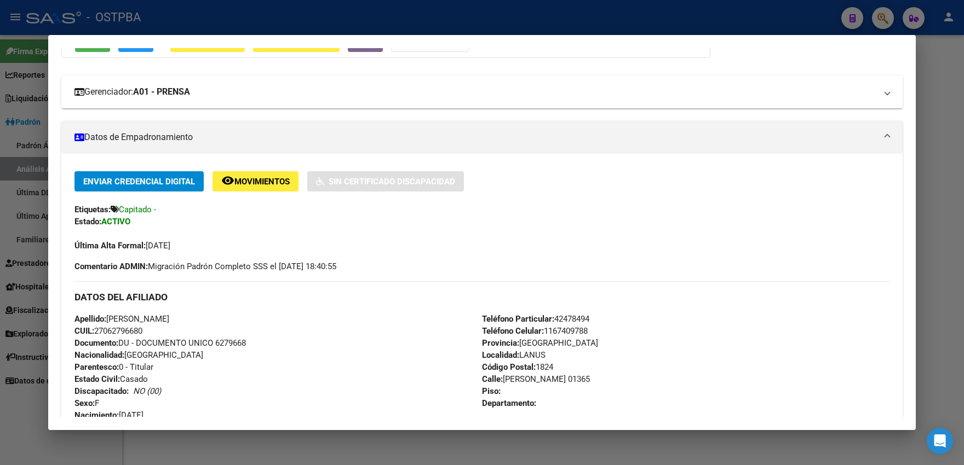
scroll to position [120, 0]
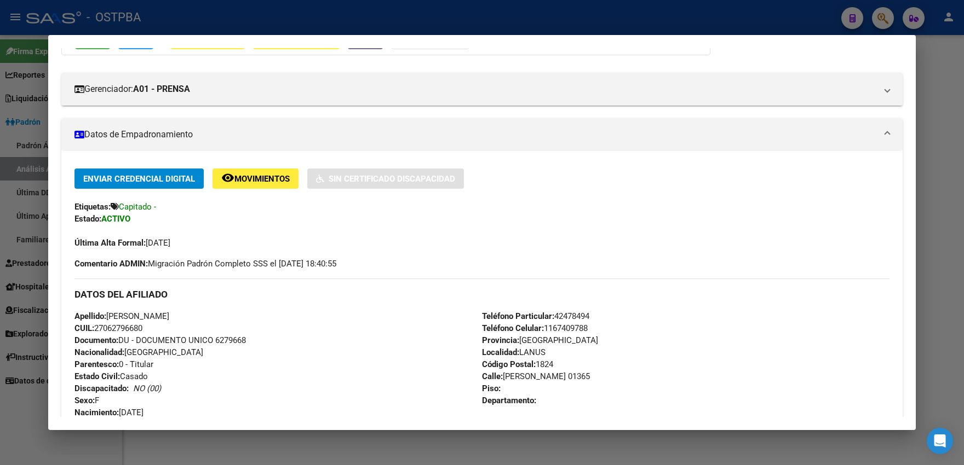
click at [112, 177] on span "Enviar Credencial Digital" at bounding box center [139, 179] width 112 height 10
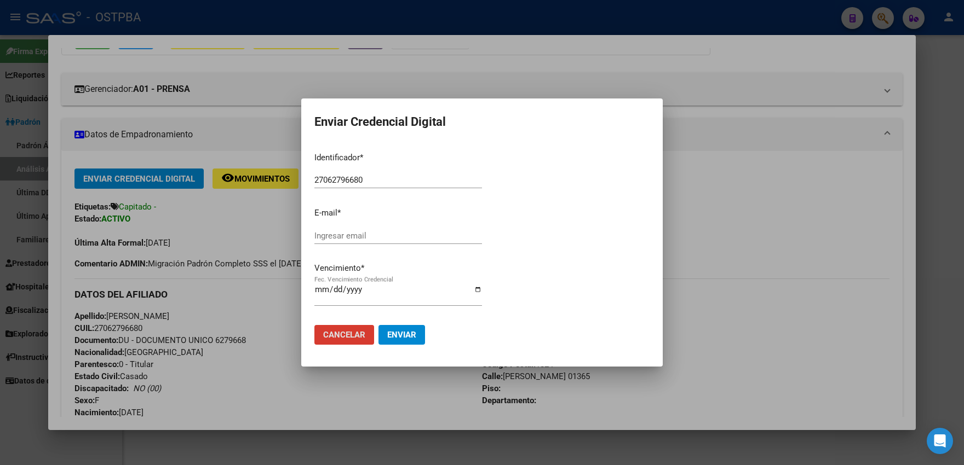
click at [359, 87] on div at bounding box center [482, 232] width 964 height 465
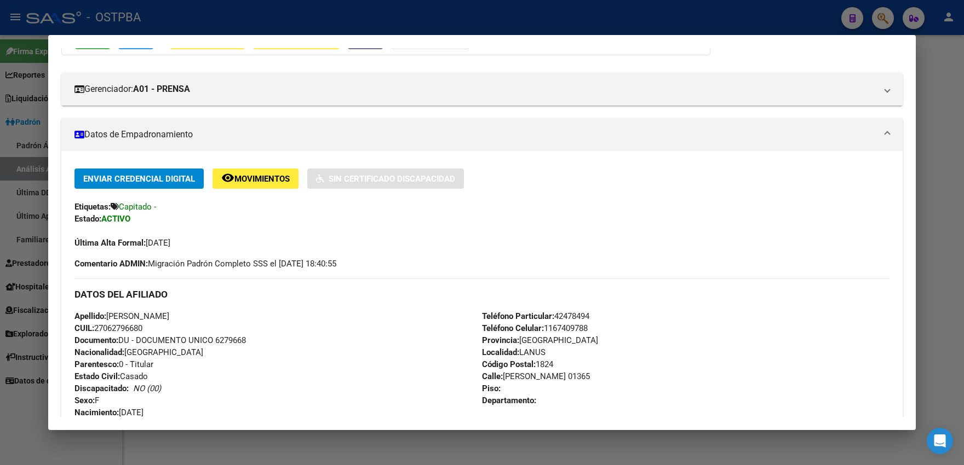
scroll to position [0, 0]
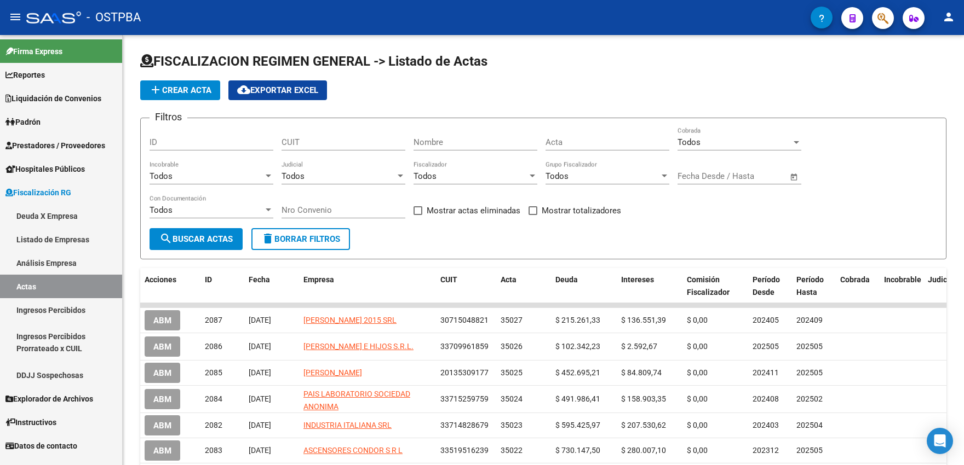
click at [39, 99] on span "Liquidación de Convenios" at bounding box center [53, 99] width 96 height 12
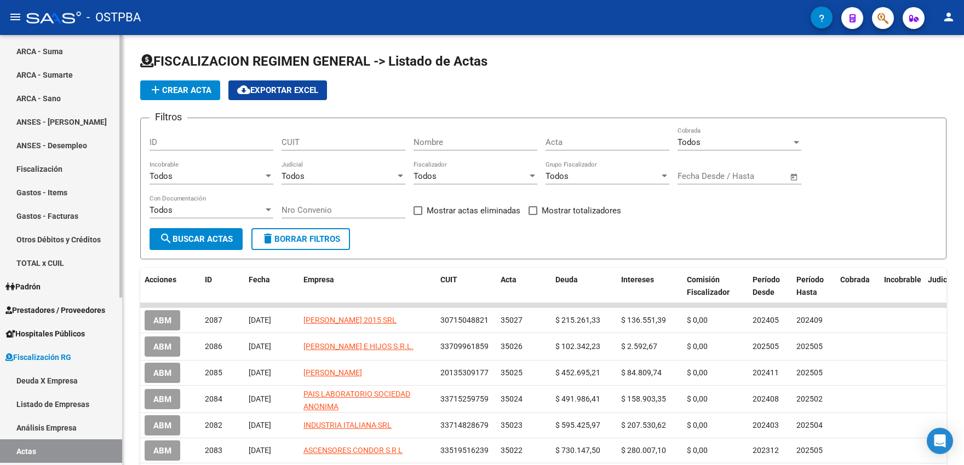
scroll to position [120, 0]
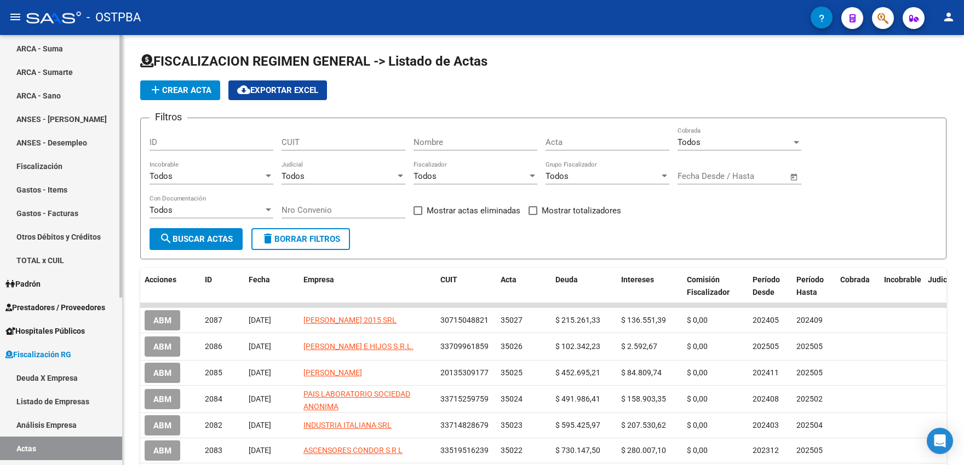
click at [53, 377] on link "Deuda X Empresa" at bounding box center [61, 378] width 122 height 24
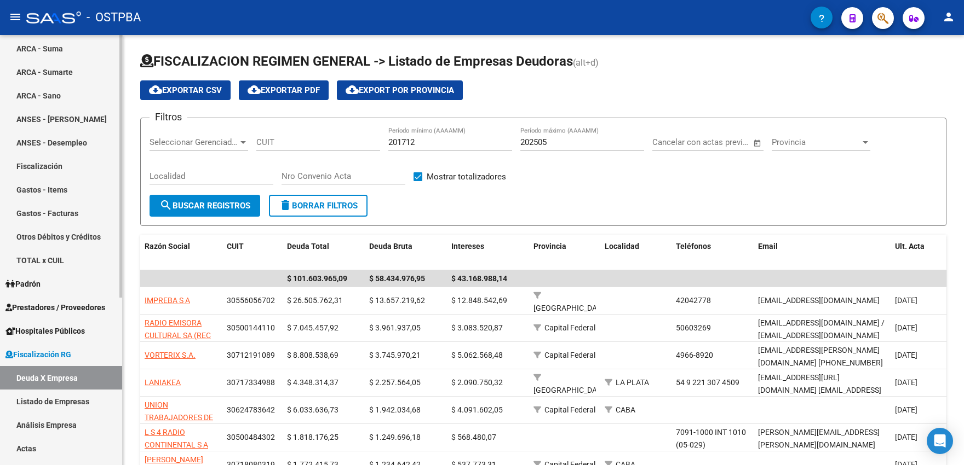
click at [47, 400] on link "Listado de Empresas" at bounding box center [61, 402] width 122 height 24
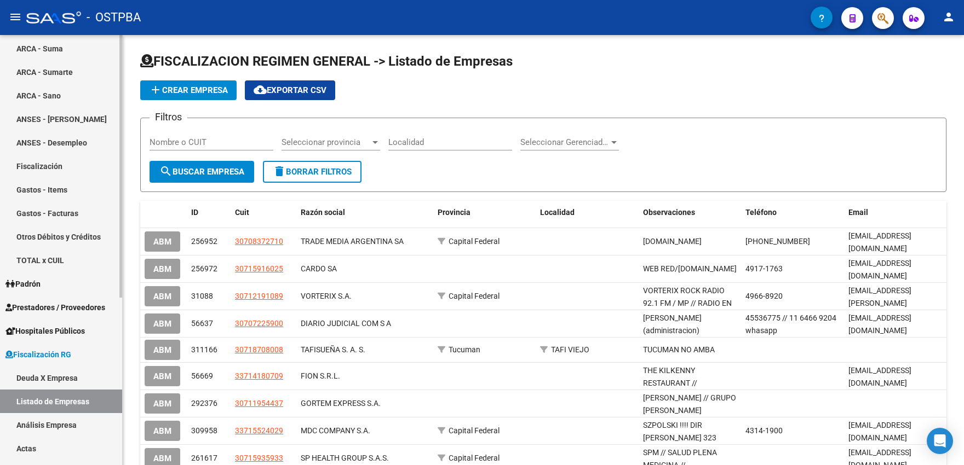
click at [51, 375] on link "Deuda X Empresa" at bounding box center [61, 378] width 122 height 24
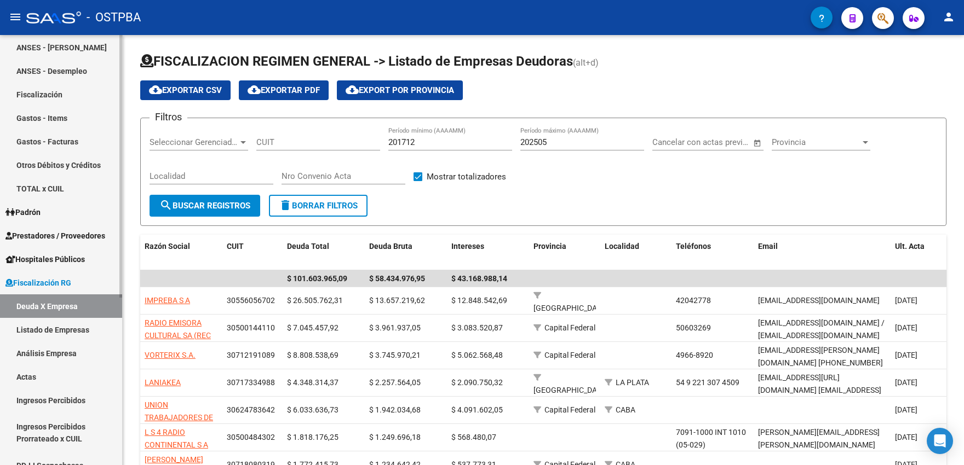
scroll to position [241, 0]
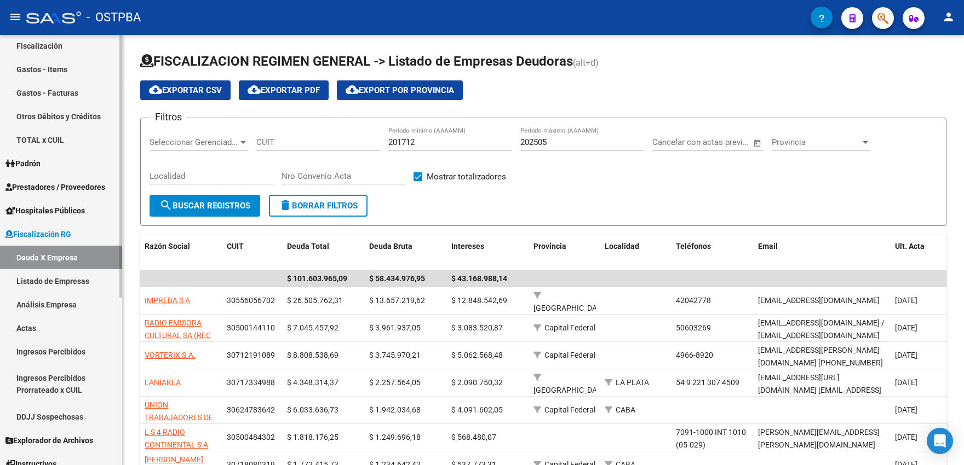
click at [56, 305] on link "Análisis Empresa" at bounding box center [61, 305] width 122 height 24
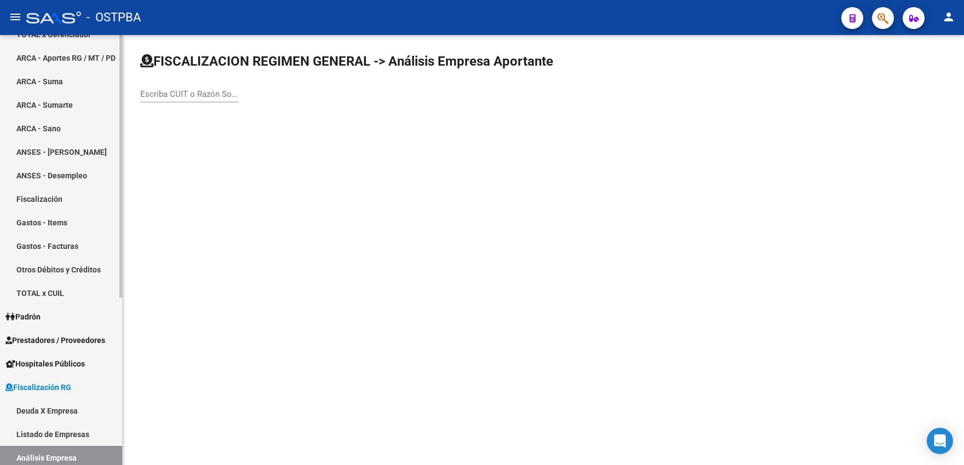
scroll to position [275, 0]
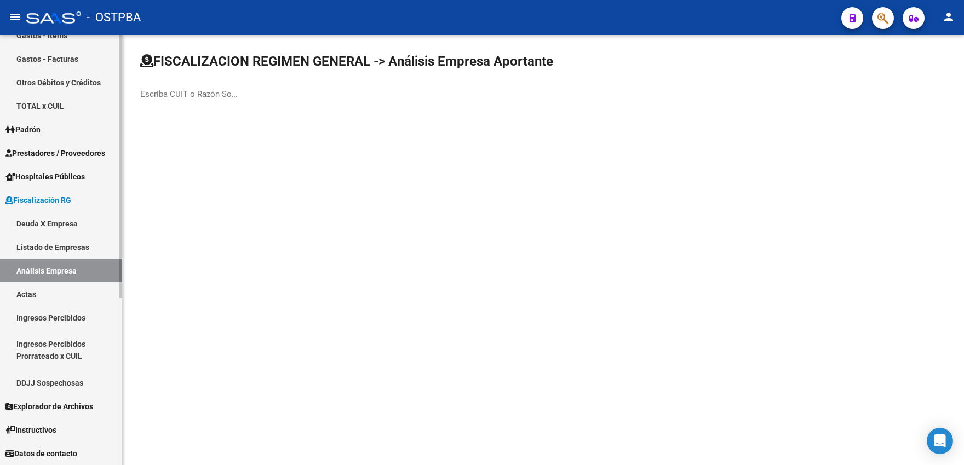
click at [51, 316] on link "Ingresos Percibidos" at bounding box center [61, 318] width 122 height 24
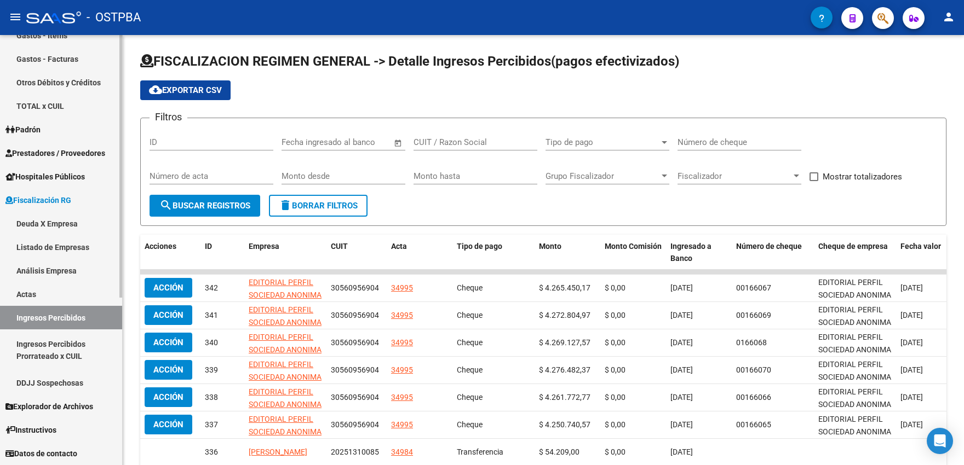
click at [48, 222] on link "Deuda X Empresa" at bounding box center [61, 224] width 122 height 24
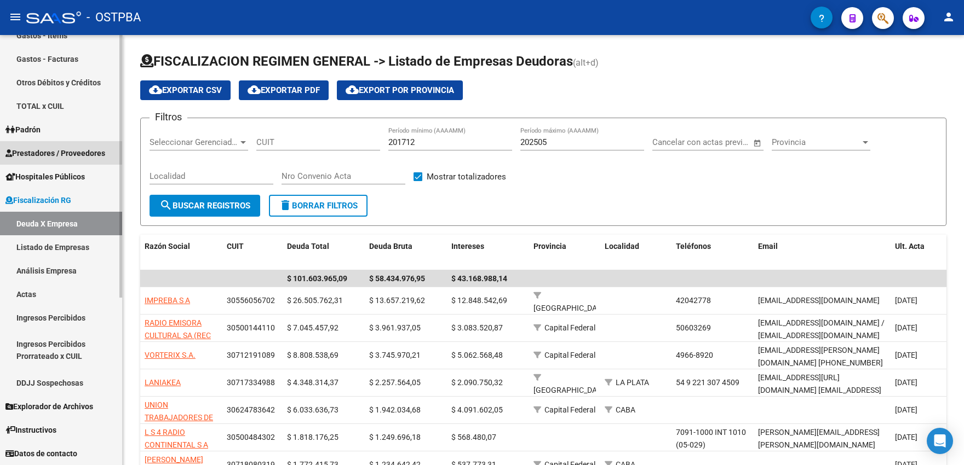
click at [52, 157] on span "Prestadores / Proveedores" at bounding box center [55, 153] width 100 height 12
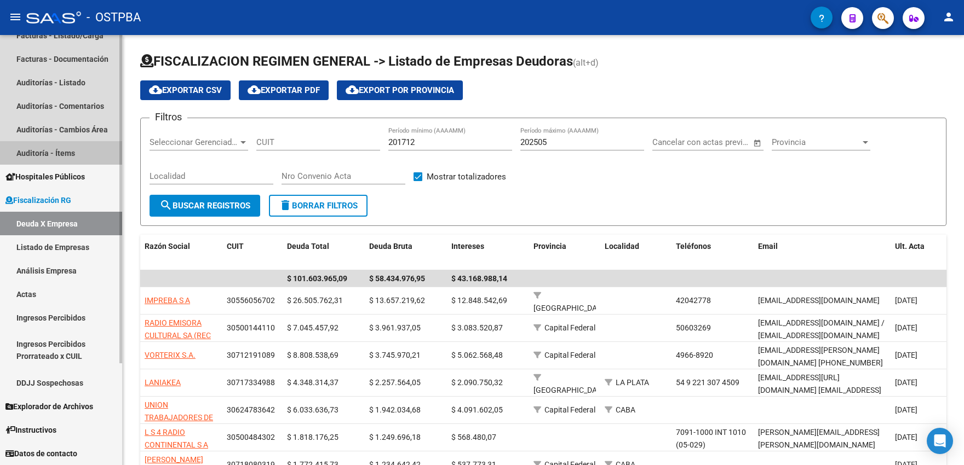
click at [47, 152] on link "Auditoría - Ítems" at bounding box center [61, 153] width 122 height 24
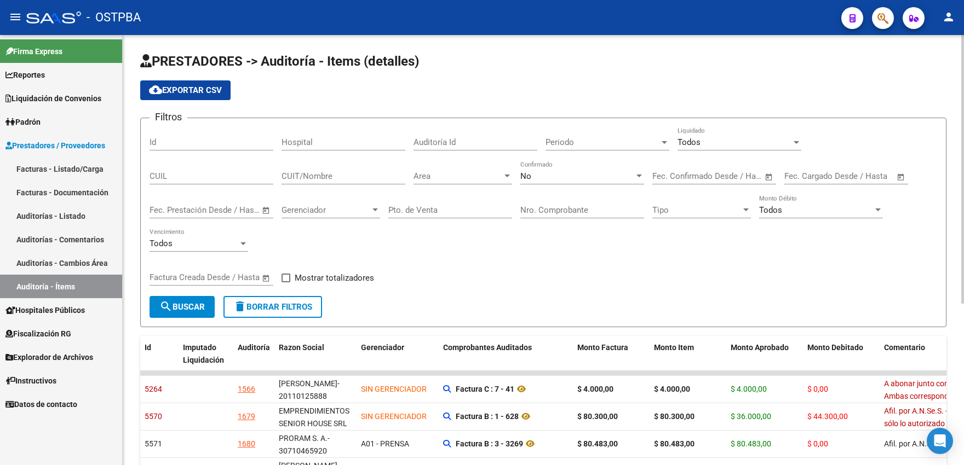
click at [206, 145] on input "Id" at bounding box center [211, 142] width 124 height 10
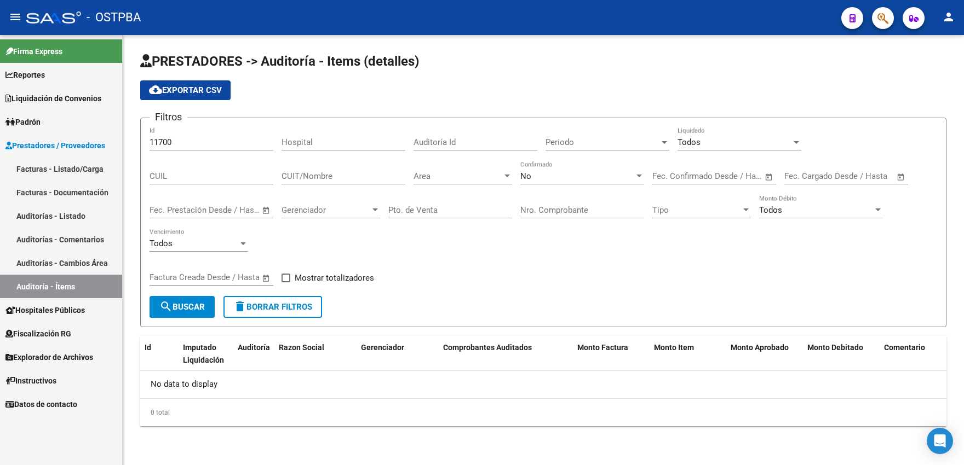
click at [545, 182] on div "No Confirmado" at bounding box center [582, 173] width 124 height 24
click at [527, 148] on span "Si" at bounding box center [582, 151] width 124 height 25
click at [195, 304] on span "search Buscar" at bounding box center [181, 307] width 45 height 10
drag, startPoint x: 169, startPoint y: 143, endPoint x: 176, endPoint y: 142, distance: 7.1
click at [176, 142] on input "11700" at bounding box center [211, 142] width 124 height 10
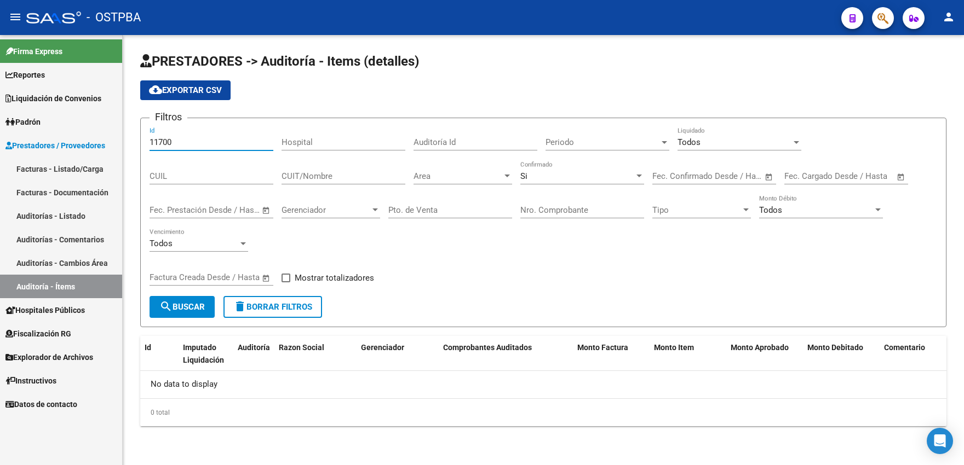
click at [193, 146] on input "11700" at bounding box center [211, 142] width 124 height 10
click at [188, 309] on span "search Buscar" at bounding box center [181, 307] width 45 height 10
drag, startPoint x: 167, startPoint y: 138, endPoint x: 188, endPoint y: 139, distance: 20.8
click at [188, 139] on input "11700" at bounding box center [211, 142] width 124 height 10
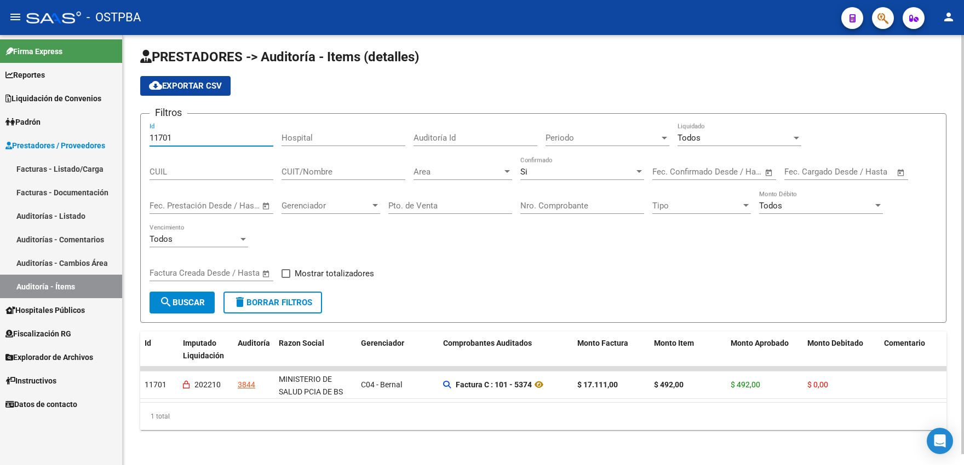
click at [437, 170] on div "Area Area" at bounding box center [462, 169] width 99 height 24
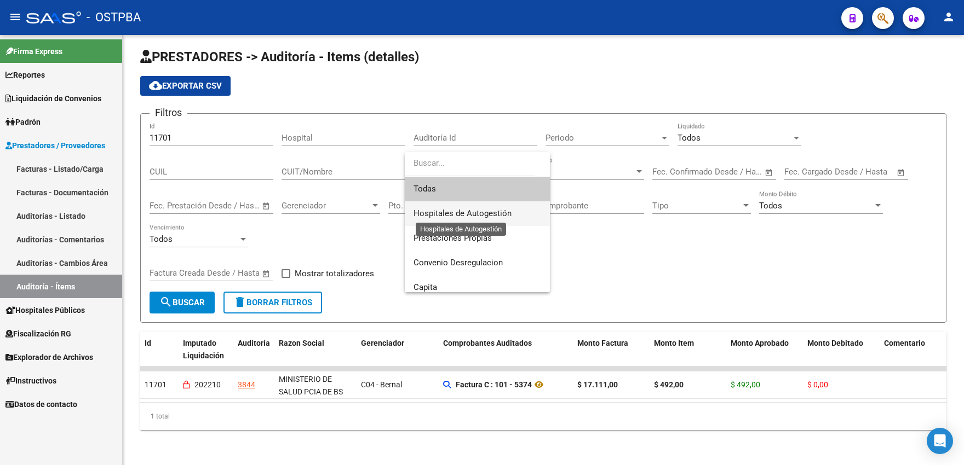
click at [426, 215] on span "Hospitales de Autogestión" at bounding box center [462, 214] width 98 height 10
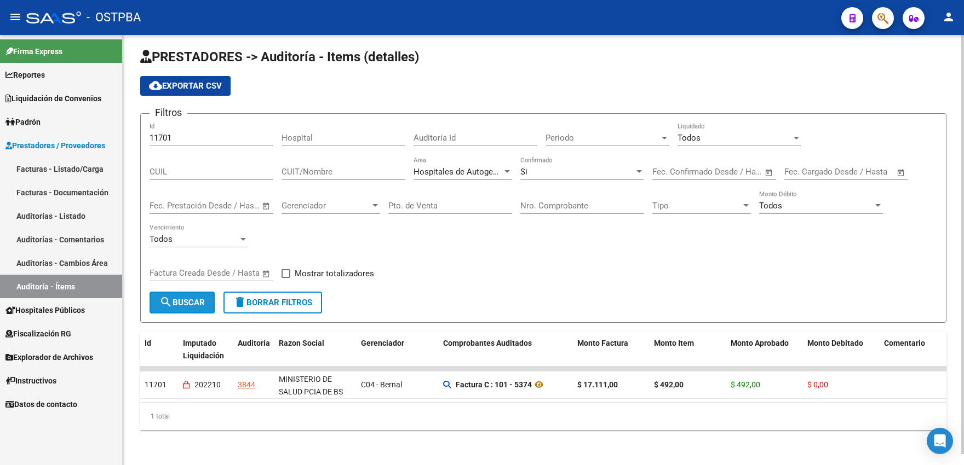
click at [179, 298] on span "search Buscar" at bounding box center [181, 303] width 45 height 10
drag, startPoint x: 204, startPoint y: 128, endPoint x: 78, endPoint y: 118, distance: 126.8
click at [149, 133] on input "11701" at bounding box center [211, 138] width 124 height 10
click at [194, 302] on button "search Buscar" at bounding box center [181, 303] width 65 height 22
drag, startPoint x: 184, startPoint y: 131, endPoint x: 151, endPoint y: 126, distance: 33.8
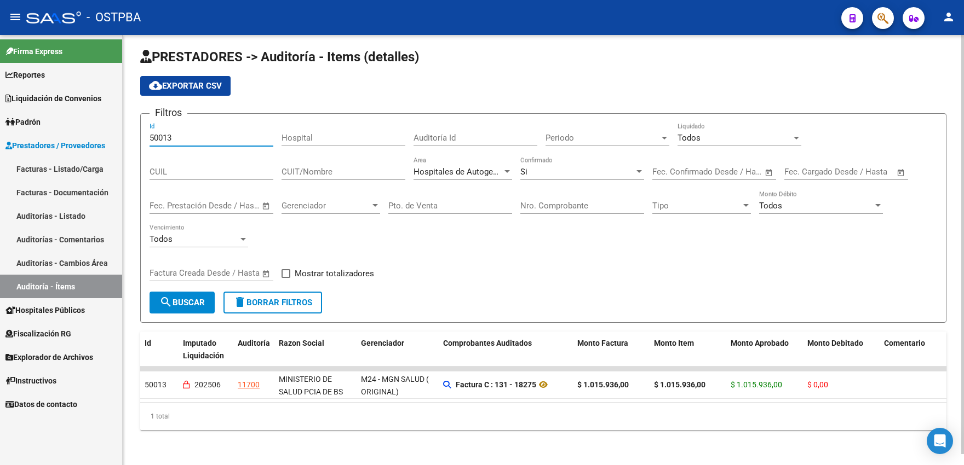
click at [151, 133] on input "50013" at bounding box center [211, 138] width 124 height 10
type input "50014"
drag, startPoint x: 163, startPoint y: 130, endPoint x: 109, endPoint y: 128, distance: 54.3
click at [149, 133] on input "50014" at bounding box center [211, 138] width 124 height 10
drag, startPoint x: 479, startPoint y: 135, endPoint x: 441, endPoint y: 128, distance: 38.3
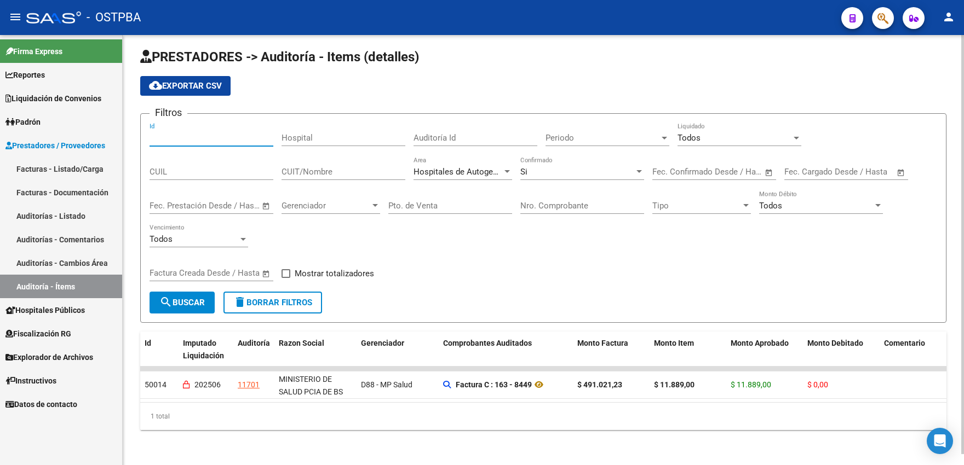
click at [475, 135] on input "Auditoría Id" at bounding box center [475, 138] width 124 height 10
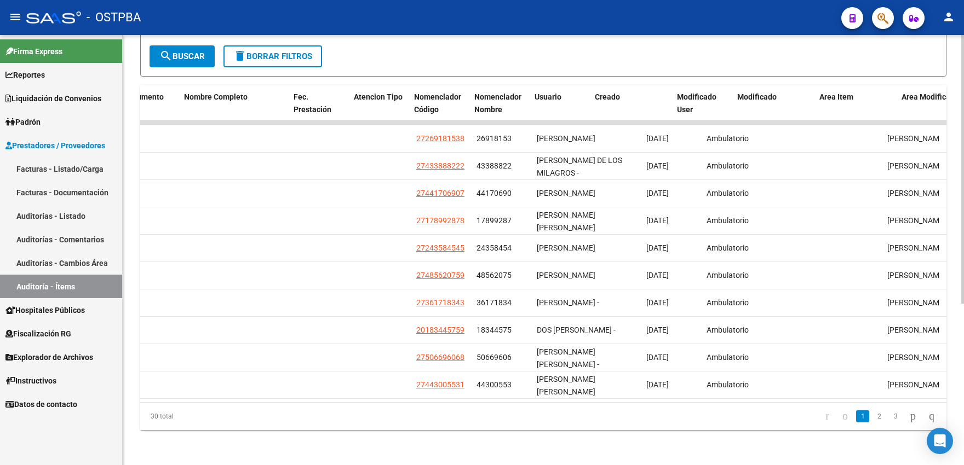
scroll to position [0, 1149]
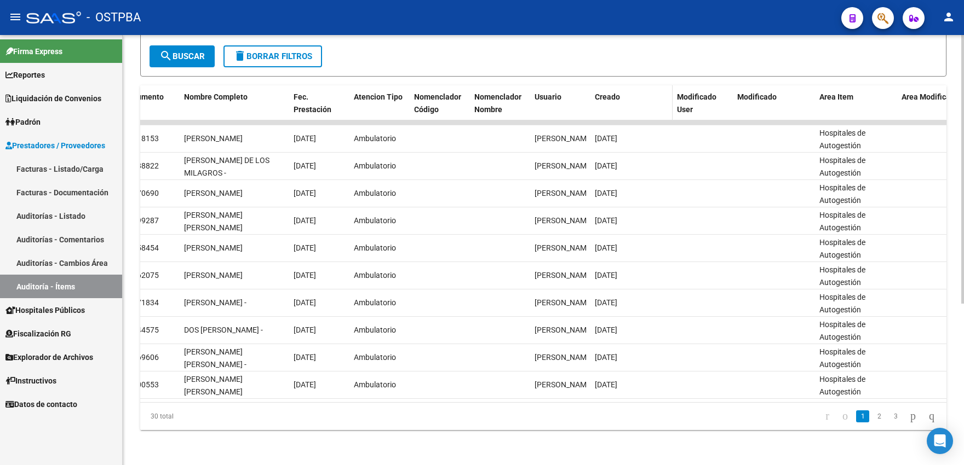
type input "11701"
click at [612, 98] on span "Creado" at bounding box center [607, 97] width 25 height 9
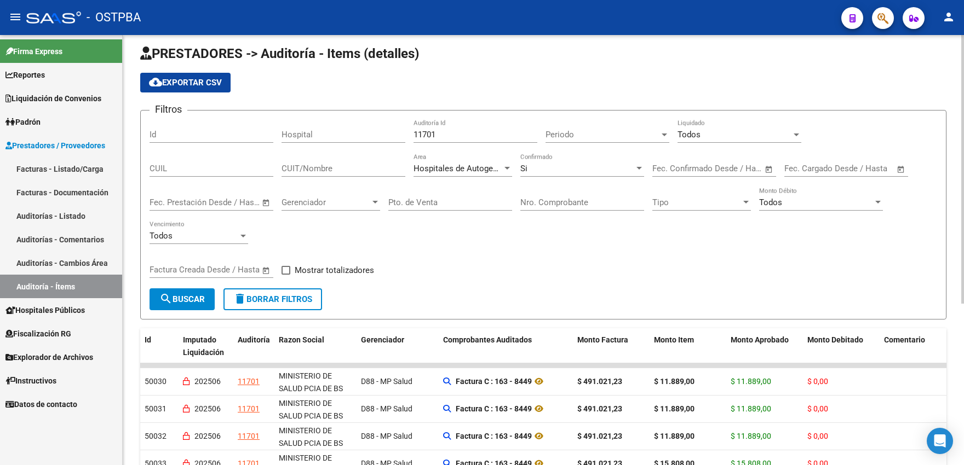
scroll to position [0, 0]
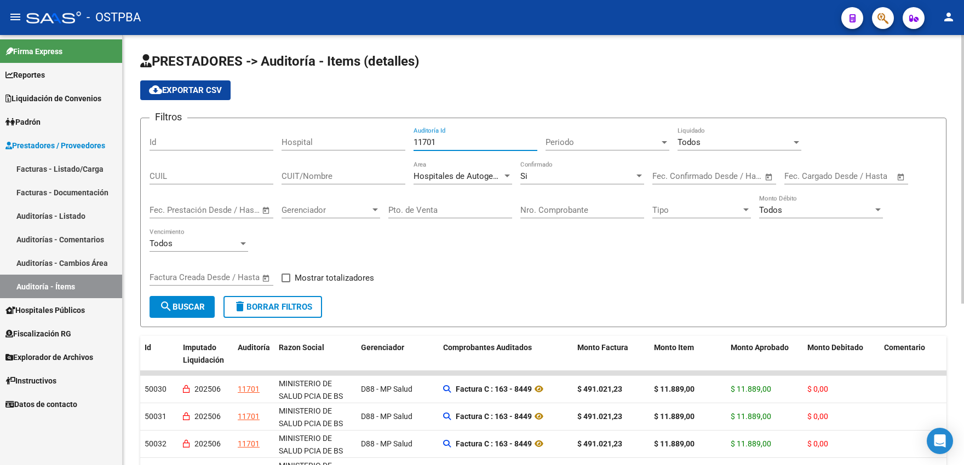
drag, startPoint x: 313, startPoint y: 124, endPoint x: 302, endPoint y: 121, distance: 10.8
click at [413, 137] on input "11701" at bounding box center [475, 142] width 124 height 10
click at [479, 136] on div "Auditoría Id" at bounding box center [475, 139] width 124 height 24
click at [766, 177] on span "Open calendar" at bounding box center [769, 177] width 26 height 26
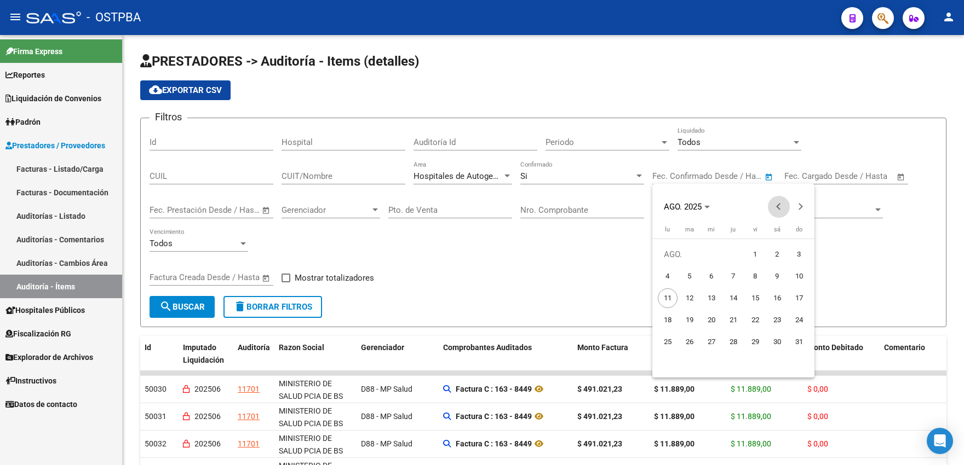
click at [776, 207] on span "Previous month" at bounding box center [779, 207] width 22 height 22
click at [791, 207] on button "Next month" at bounding box center [801, 207] width 22 height 22
click at [754, 295] on span "13" at bounding box center [755, 299] width 20 height 20
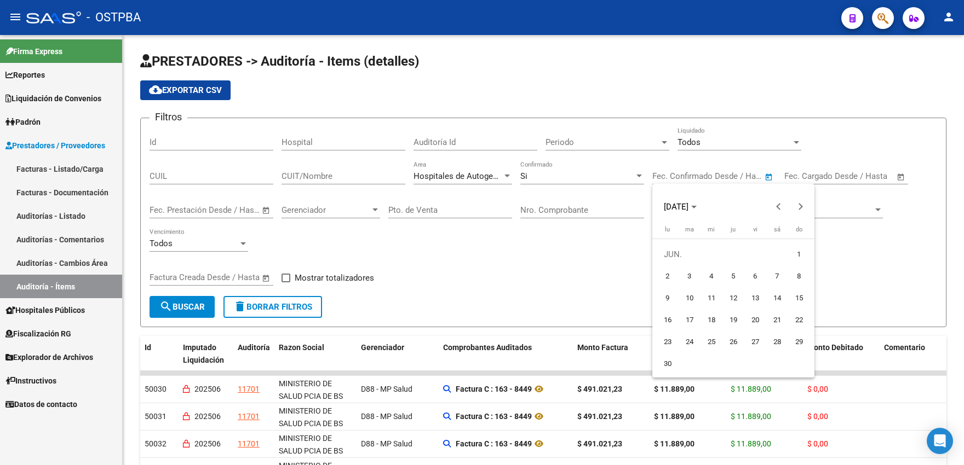
type input "[DATE]"
click at [791, 208] on button "Next month" at bounding box center [801, 207] width 22 height 22
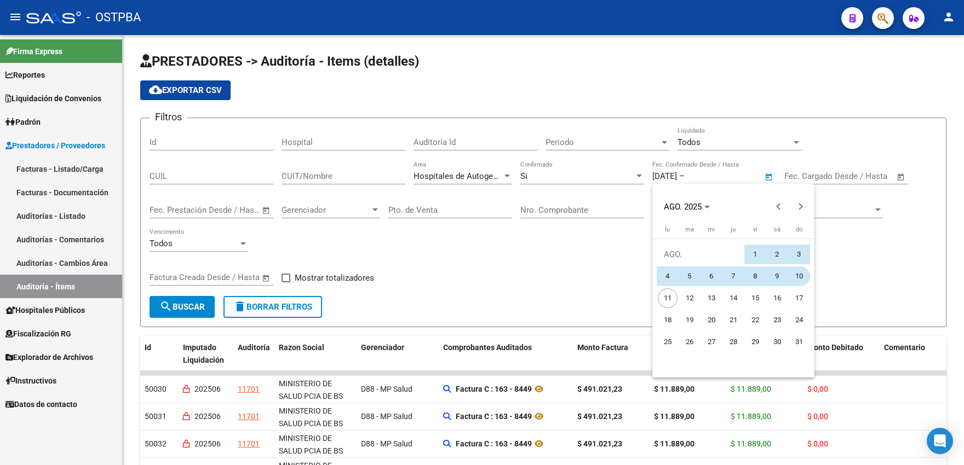
click at [791, 275] on span "10" at bounding box center [799, 277] width 20 height 20
type input "[DATE]"
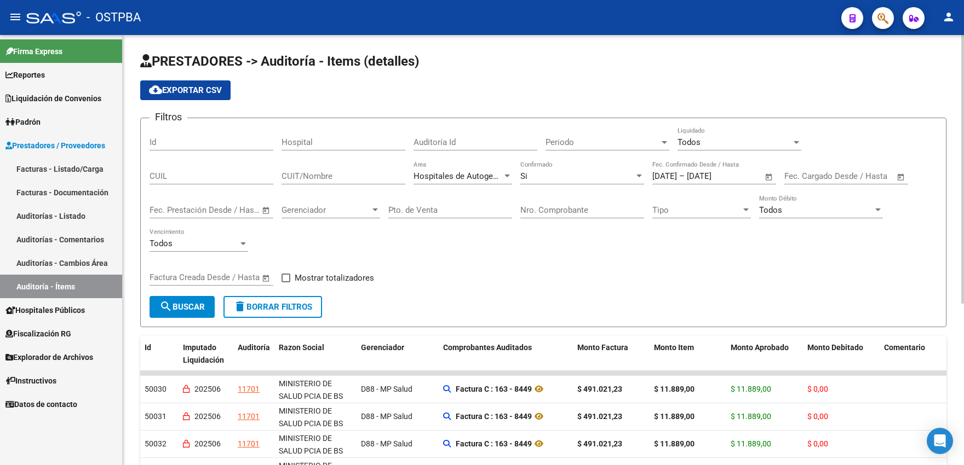
click at [193, 310] on span "search Buscar" at bounding box center [181, 307] width 45 height 10
click at [217, 90] on span "cloud_download Exportar CSV" at bounding box center [185, 90] width 73 height 10
